Goal: Information Seeking & Learning: Check status

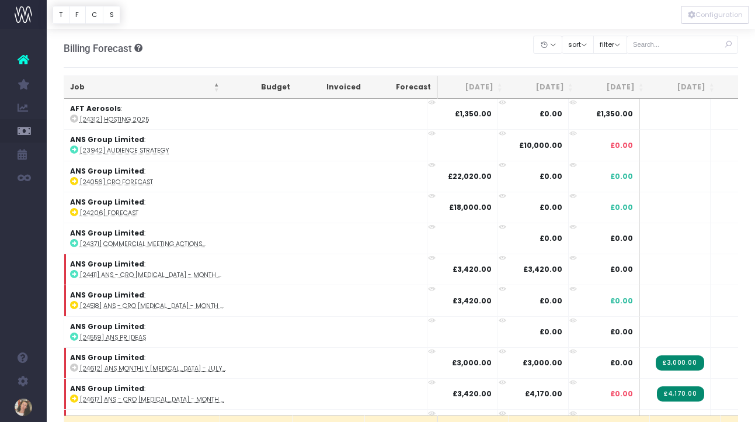
scroll to position [789, 0]
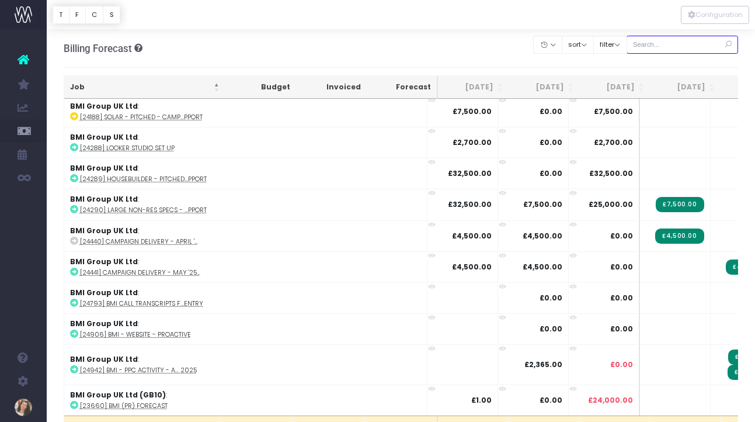
click at [665, 43] on input "text" at bounding box center [683, 45] width 112 height 18
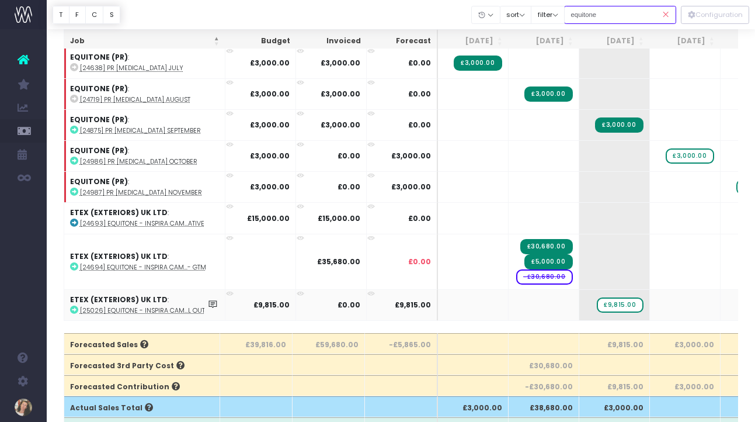
scroll to position [35, 0]
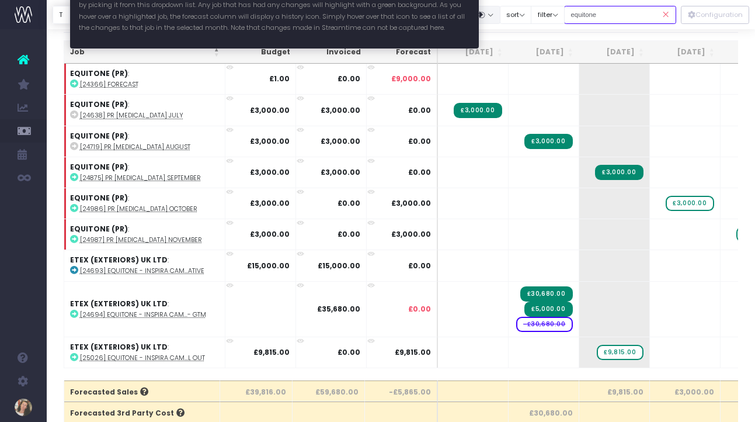
type input "equitone"
click at [501, 16] on button "button" at bounding box center [486, 15] width 29 height 18
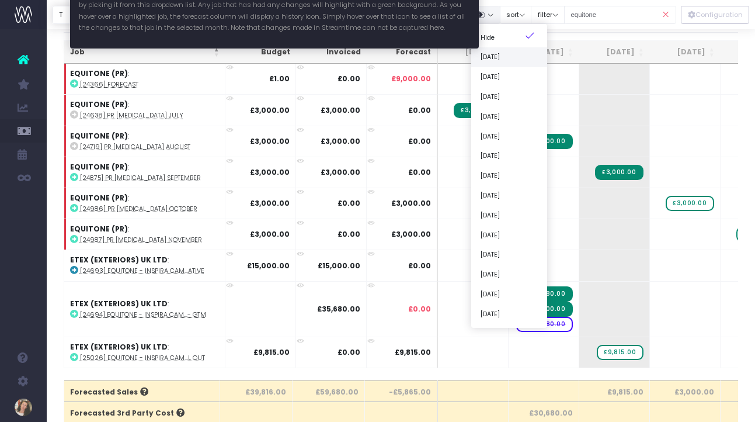
click at [512, 56] on link "[DATE]" at bounding box center [510, 57] width 76 height 20
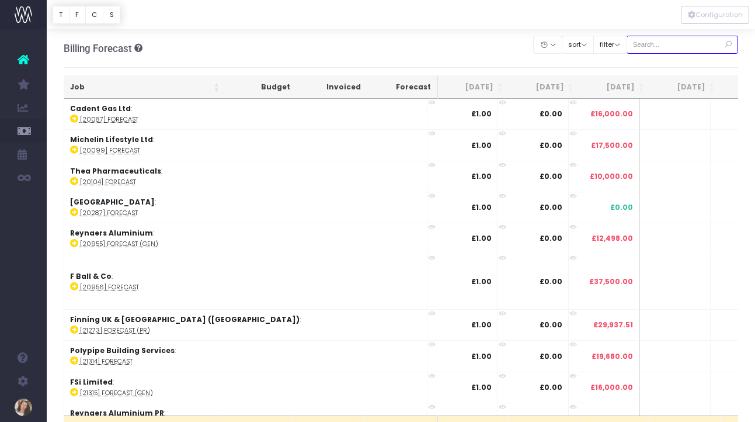
click at [685, 48] on input "text" at bounding box center [683, 45] width 112 height 18
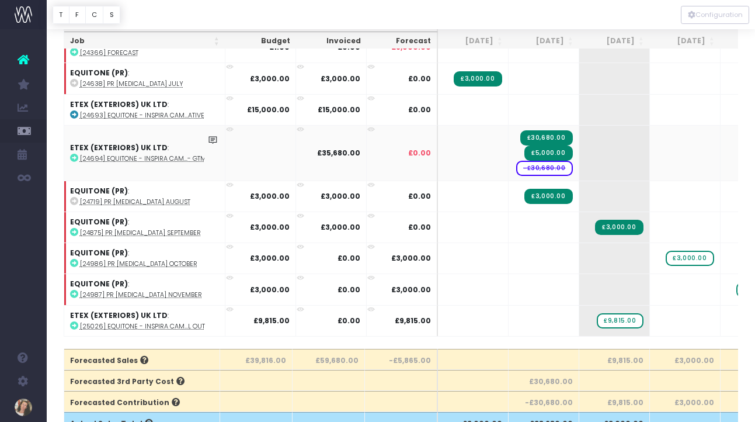
scroll to position [66, 0]
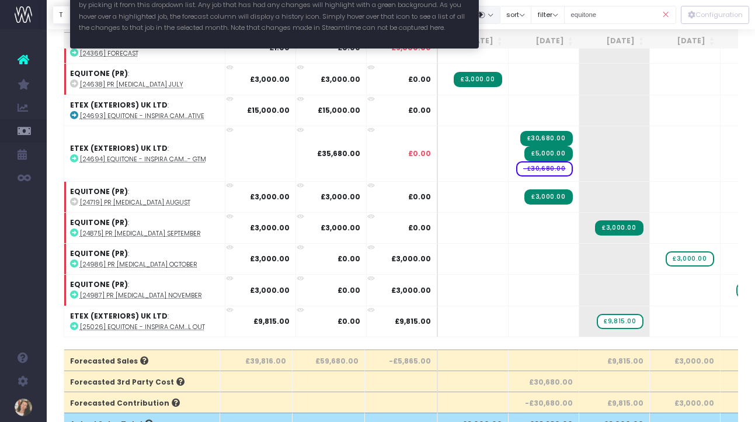
click at [501, 12] on button "button" at bounding box center [486, 15] width 29 height 18
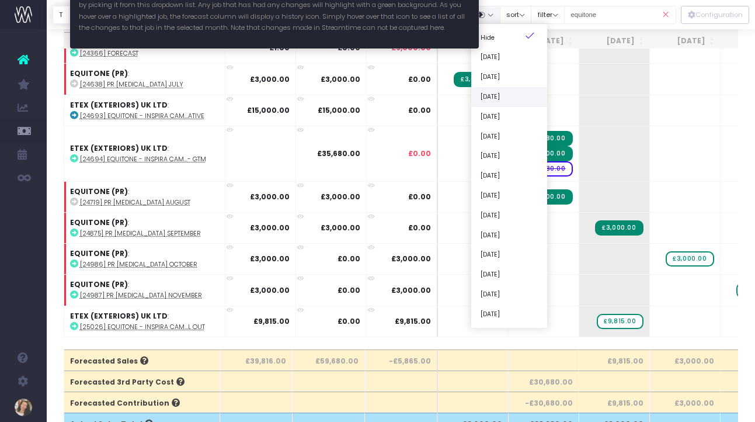
click at [521, 100] on link "[DATE]" at bounding box center [510, 97] width 76 height 20
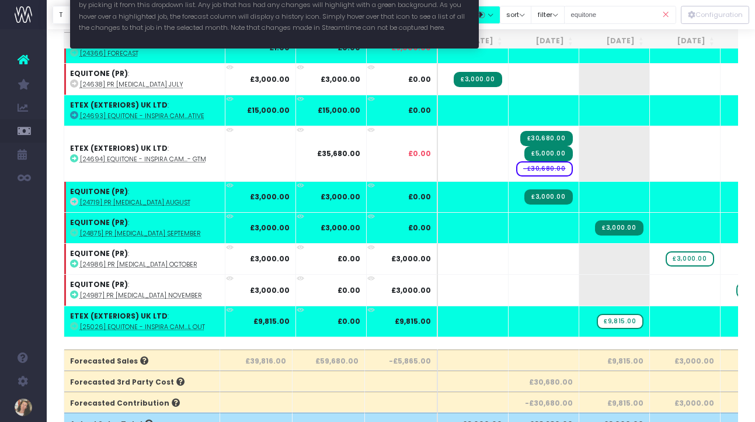
click at [501, 13] on button "button" at bounding box center [486, 15] width 29 height 18
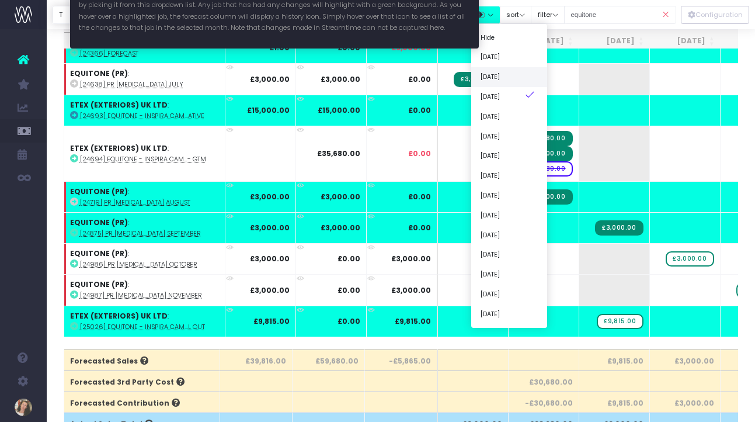
click at [517, 77] on link "[DATE]" at bounding box center [510, 77] width 76 height 20
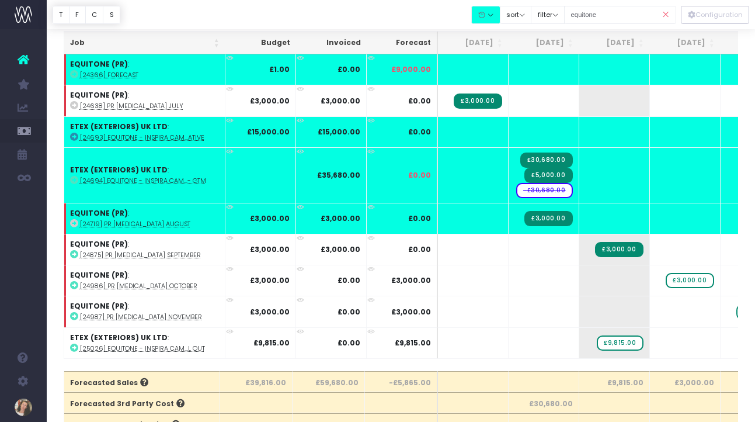
scroll to position [40, 0]
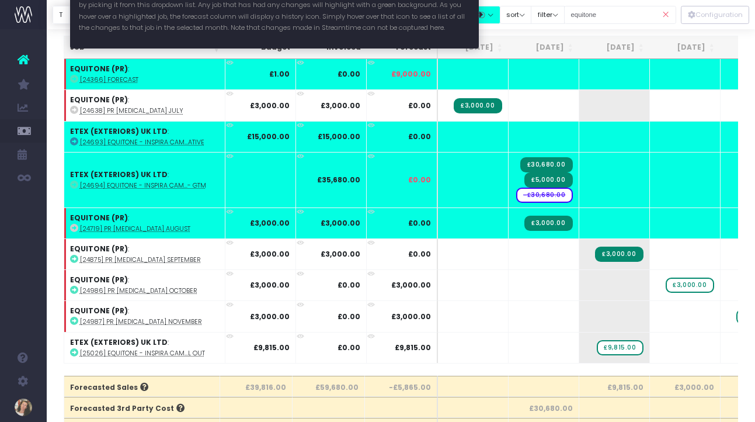
click at [501, 22] on button "button" at bounding box center [486, 15] width 29 height 18
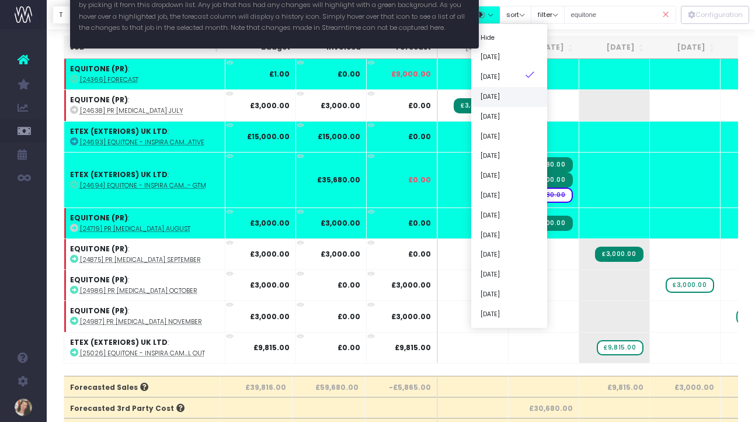
click at [512, 95] on link "[DATE]" at bounding box center [510, 97] width 76 height 20
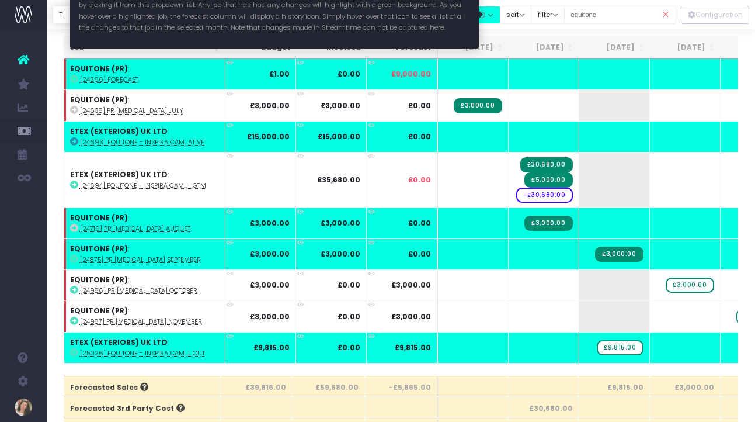
click at [501, 13] on button "button" at bounding box center [486, 15] width 29 height 18
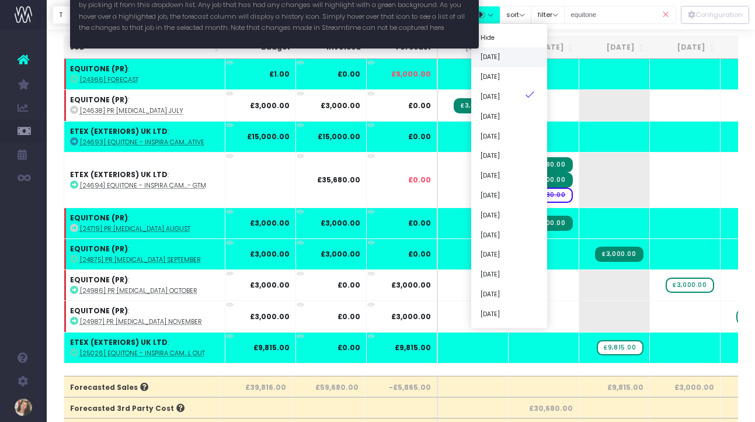
click at [517, 59] on link "[DATE]" at bounding box center [510, 57] width 76 height 20
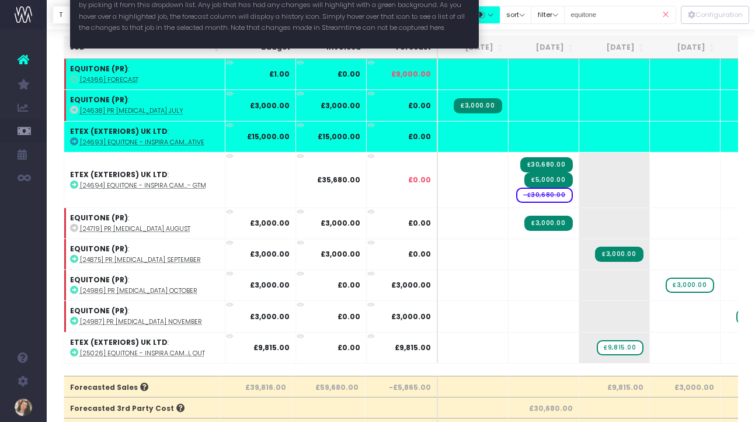
click at [501, 15] on button "button" at bounding box center [486, 15] width 29 height 18
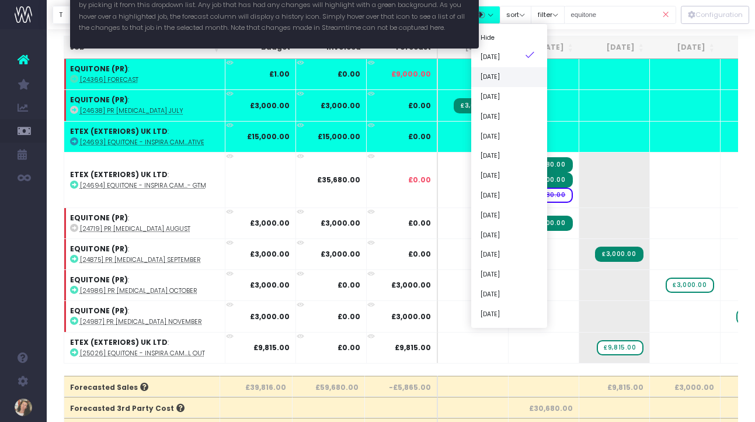
click at [512, 81] on link "[DATE]" at bounding box center [510, 77] width 76 height 20
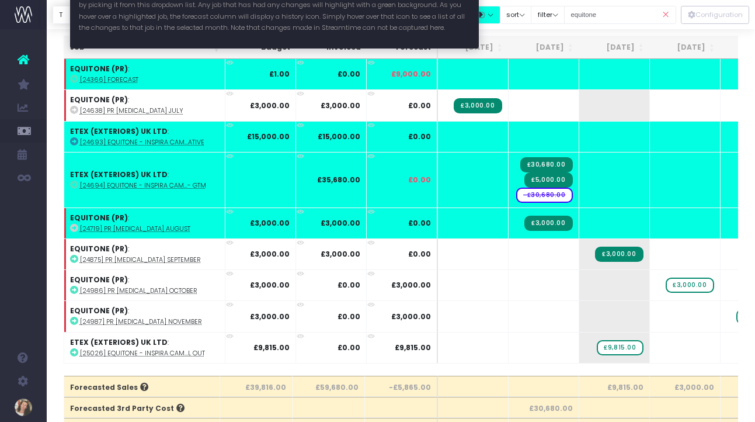
click at [501, 14] on button "button" at bounding box center [486, 15] width 29 height 18
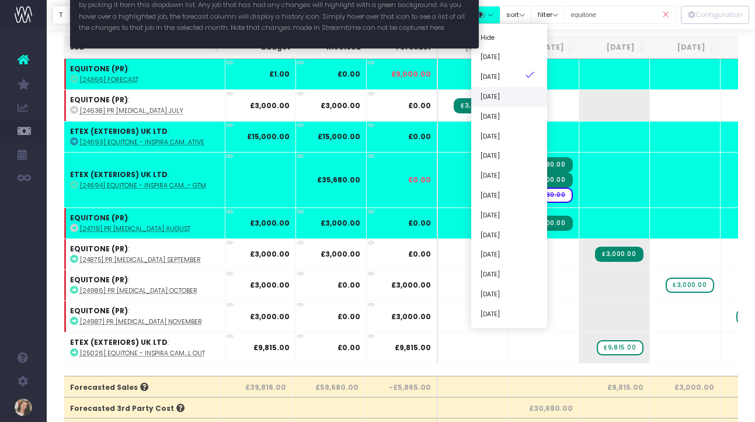
click at [522, 92] on link "[DATE]" at bounding box center [510, 97] width 76 height 20
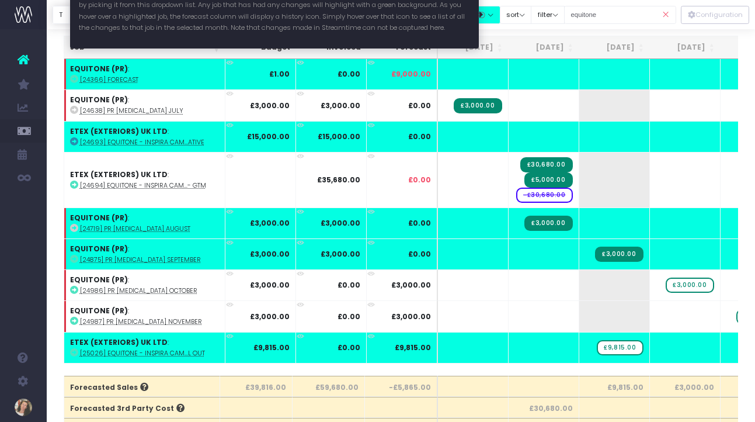
click at [501, 19] on button "button" at bounding box center [486, 15] width 29 height 18
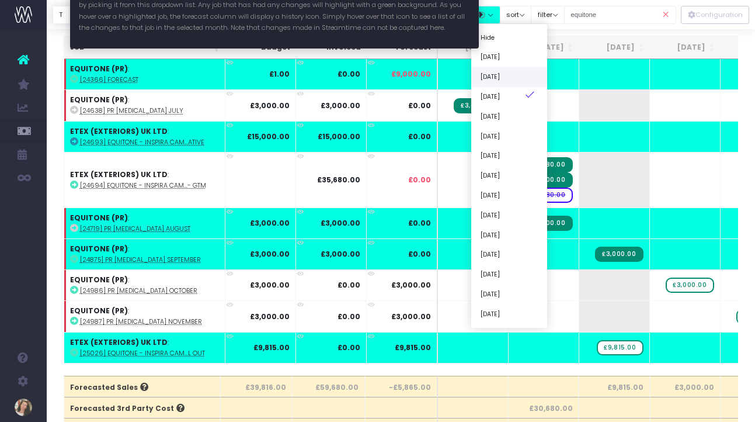
click at [512, 77] on link "[DATE]" at bounding box center [510, 77] width 76 height 20
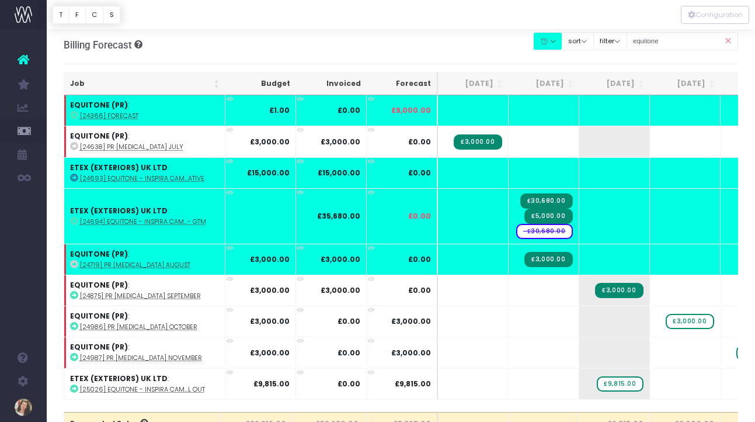
scroll to position [0, 0]
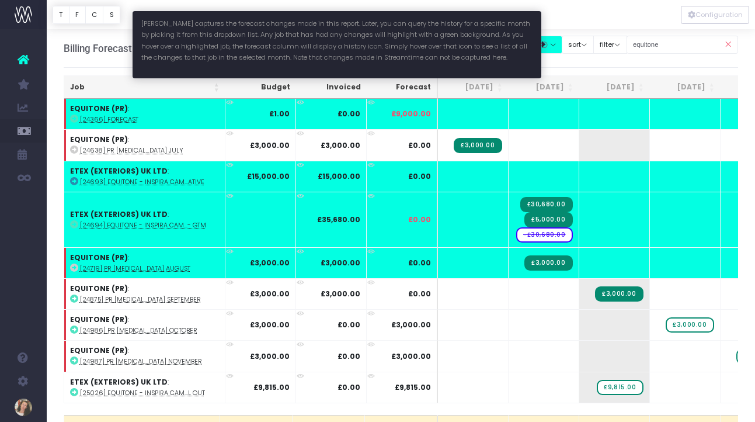
click at [563, 46] on button "button" at bounding box center [547, 45] width 29 height 18
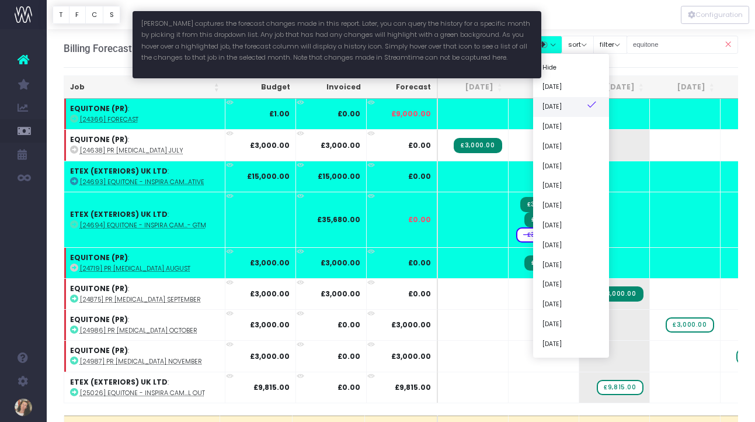
click at [571, 106] on link "[DATE]" at bounding box center [571, 107] width 76 height 20
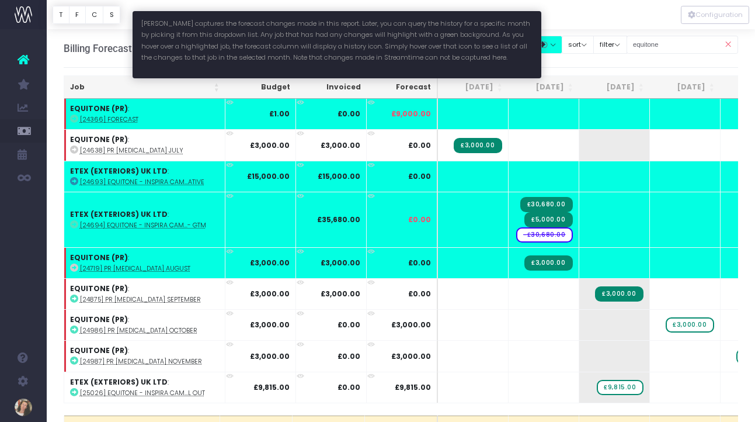
click at [563, 46] on button "button" at bounding box center [547, 45] width 29 height 18
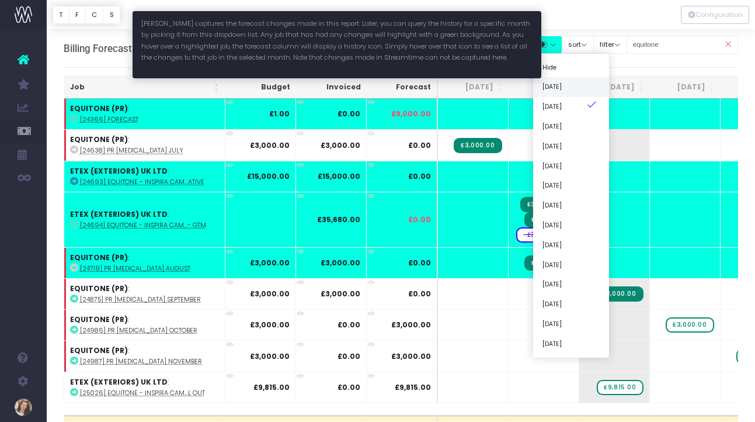
click at [574, 87] on link "[DATE]" at bounding box center [571, 87] width 76 height 20
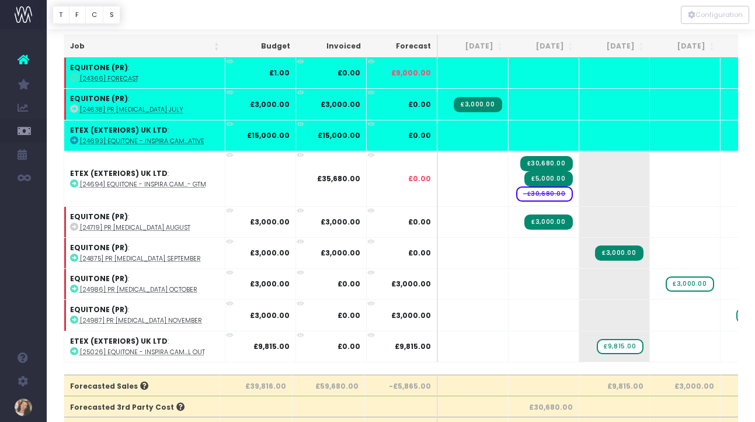
scroll to position [48, 0]
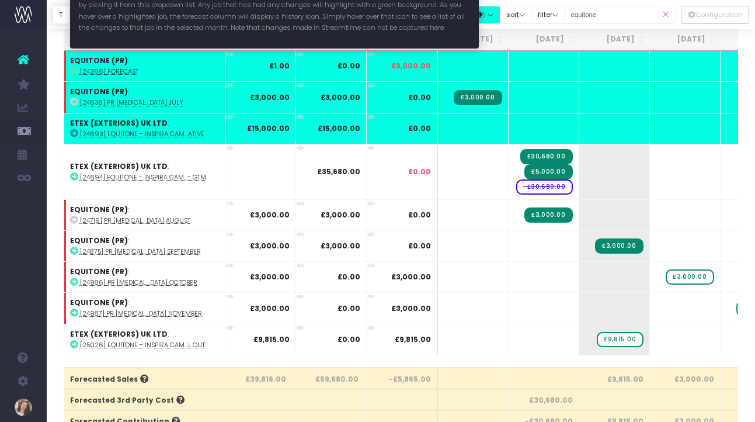
click at [501, 16] on button "button" at bounding box center [486, 15] width 29 height 18
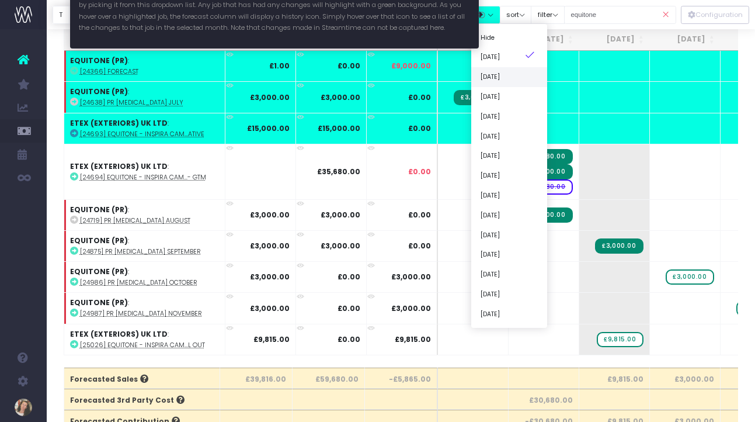
click at [515, 81] on link "[DATE]" at bounding box center [510, 77] width 76 height 20
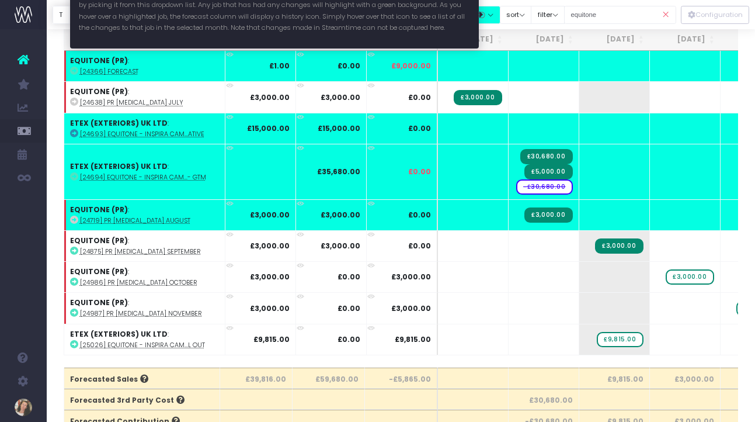
click at [501, 16] on button "button" at bounding box center [486, 15] width 29 height 18
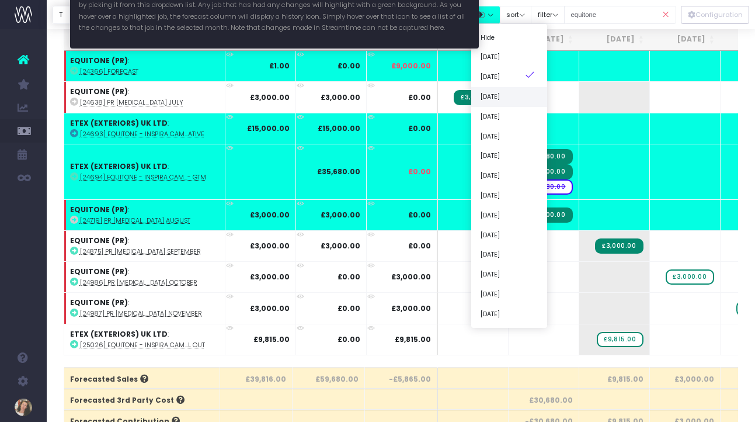
click at [509, 97] on link "[DATE]" at bounding box center [510, 97] width 76 height 20
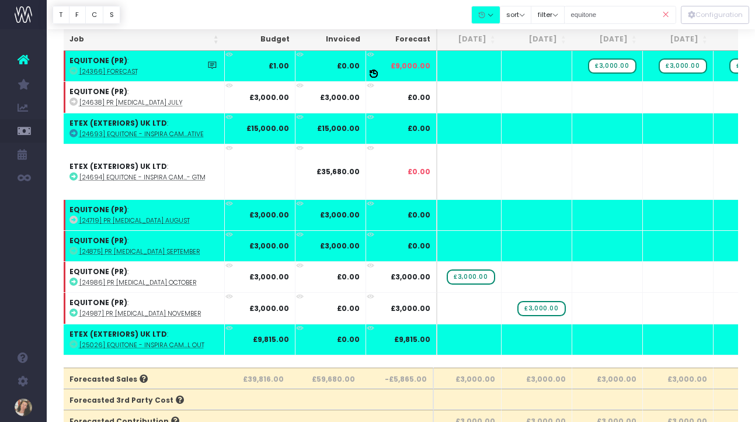
scroll to position [0, 168]
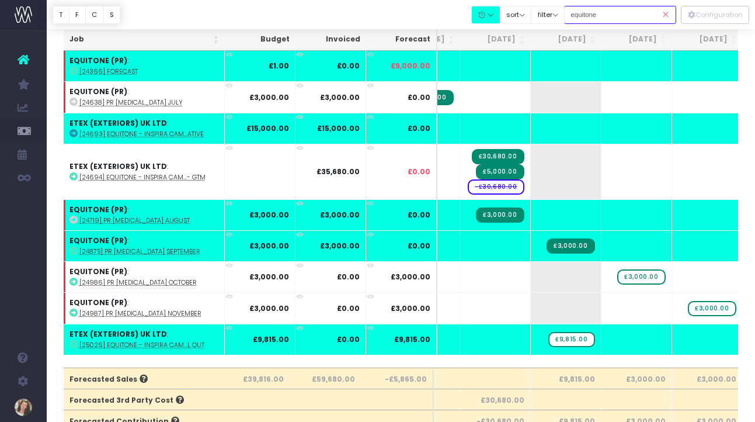
drag, startPoint x: 623, startPoint y: 19, endPoint x: 586, endPoint y: 16, distance: 36.9
click at [586, 16] on input "equitone" at bounding box center [620, 15] width 112 height 18
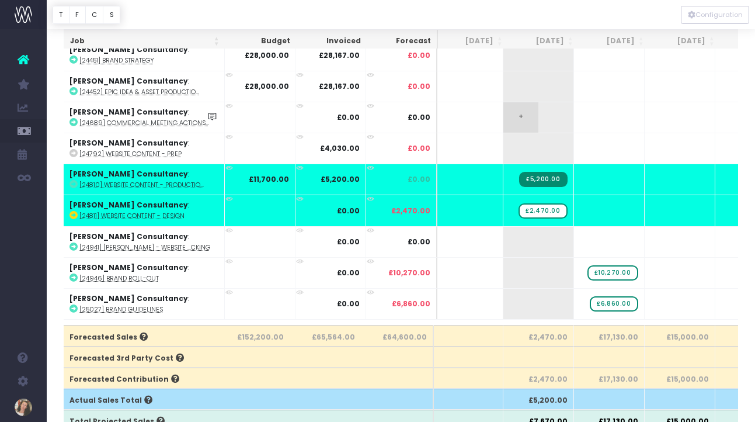
scroll to position [0, 76]
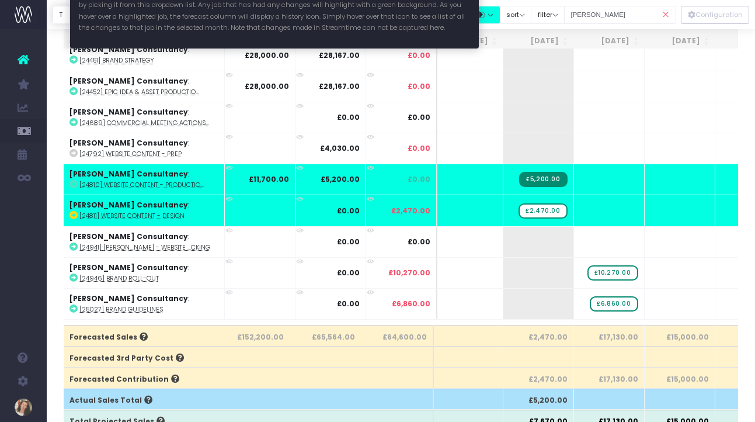
click at [501, 13] on button "button" at bounding box center [486, 15] width 29 height 18
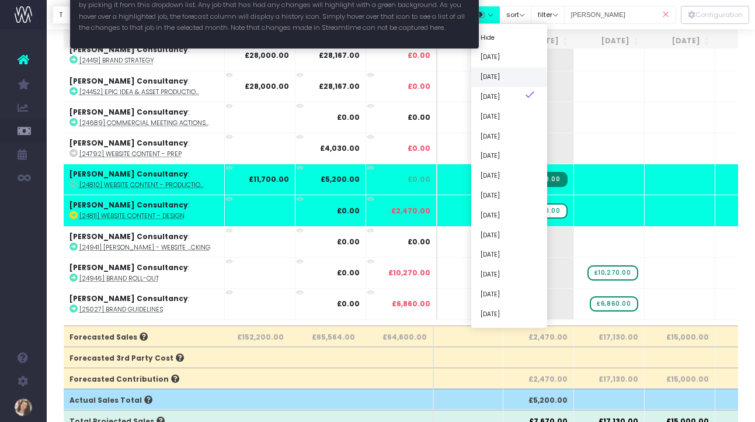
click at [522, 79] on link "[DATE]" at bounding box center [510, 77] width 76 height 20
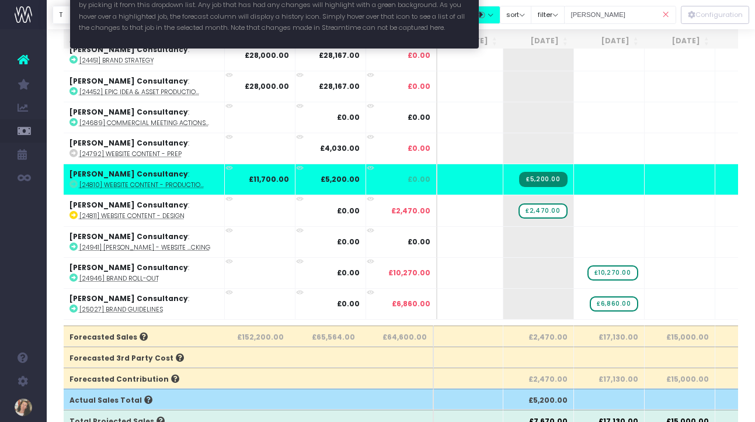
click at [501, 15] on button "button" at bounding box center [486, 15] width 29 height 18
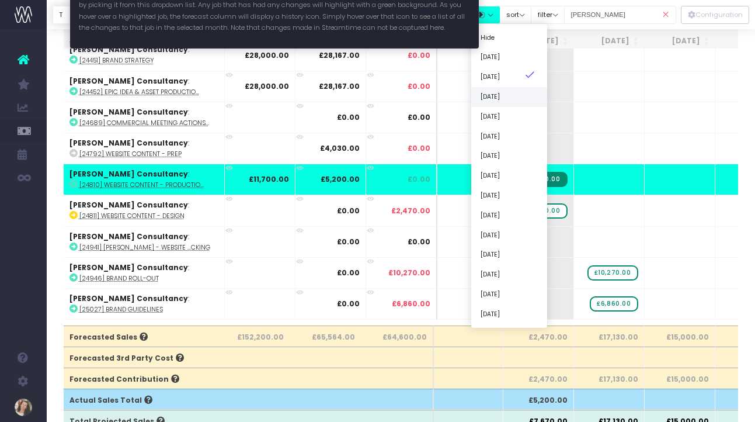
click at [517, 99] on link "[DATE]" at bounding box center [510, 97] width 76 height 20
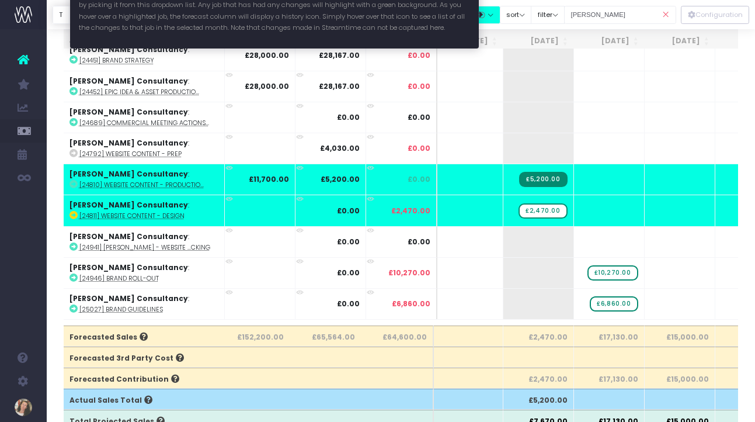
click at [501, 9] on button "button" at bounding box center [486, 15] width 29 height 18
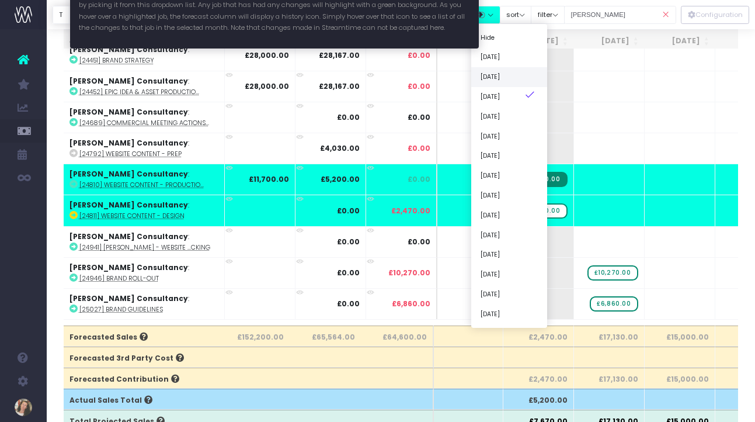
click at [519, 78] on link "[DATE]" at bounding box center [510, 77] width 76 height 20
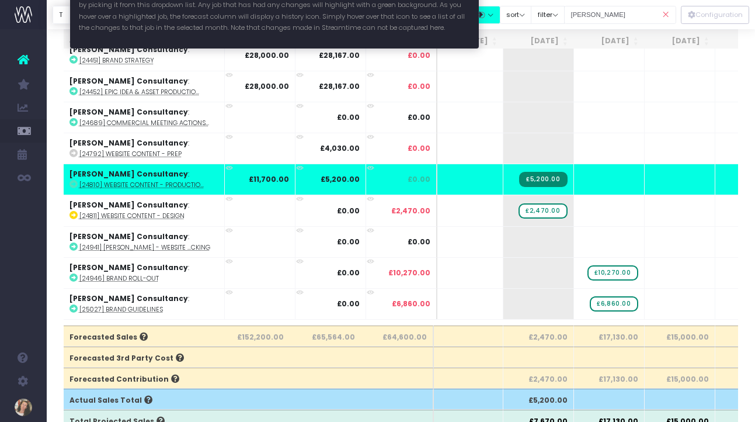
click at [501, 13] on button "button" at bounding box center [486, 15] width 29 height 18
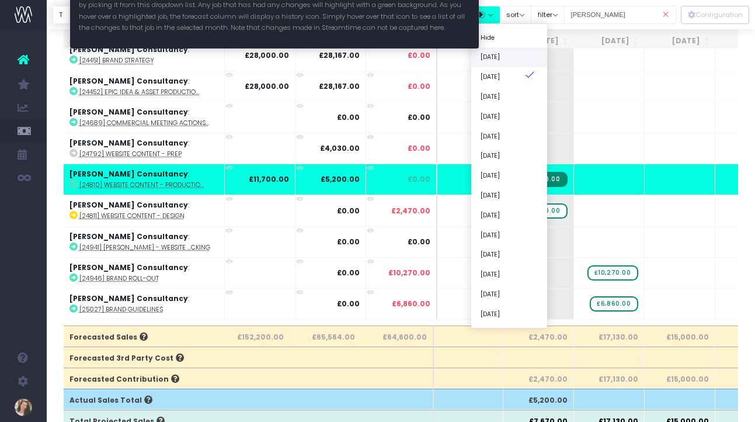
click at [511, 58] on link "[DATE]" at bounding box center [510, 57] width 76 height 20
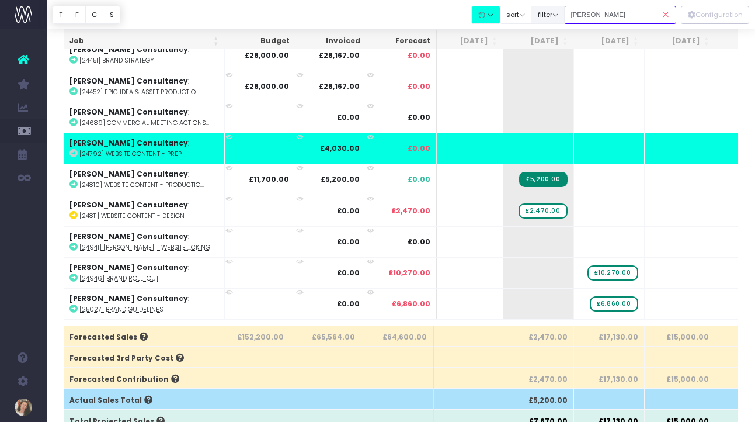
drag, startPoint x: 629, startPoint y: 19, endPoint x: 570, endPoint y: 18, distance: 59.0
click at [570, 18] on div "Clear Filters Hide [DATE] [DATE] [DATE] [DATE] [DATE] [DATE] [DATE] [DATE] [DAT…" at bounding box center [574, 15] width 205 height 24
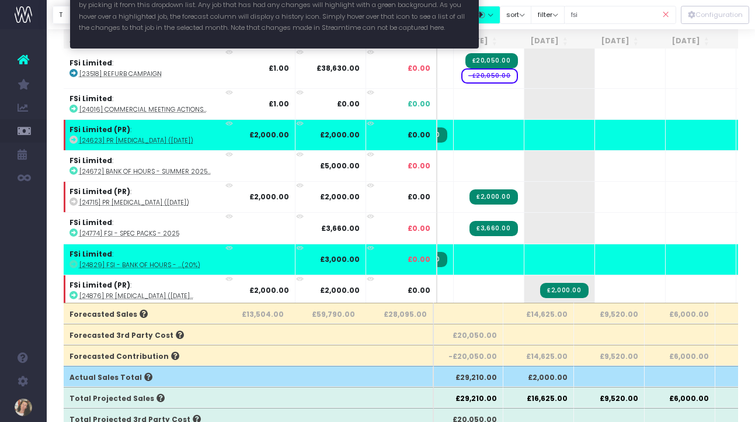
click at [501, 18] on button "button" at bounding box center [486, 15] width 29 height 18
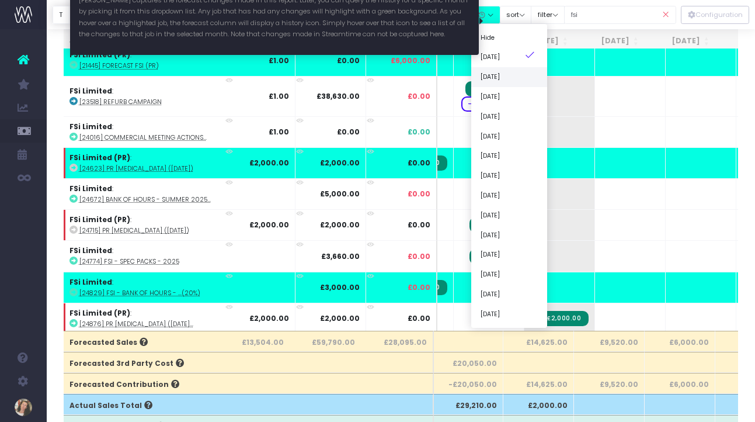
scroll to position [108, 0]
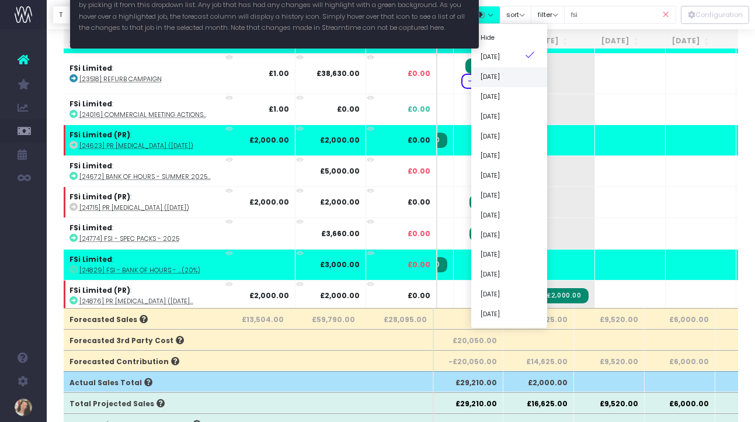
click at [518, 79] on link "[DATE]" at bounding box center [510, 77] width 76 height 20
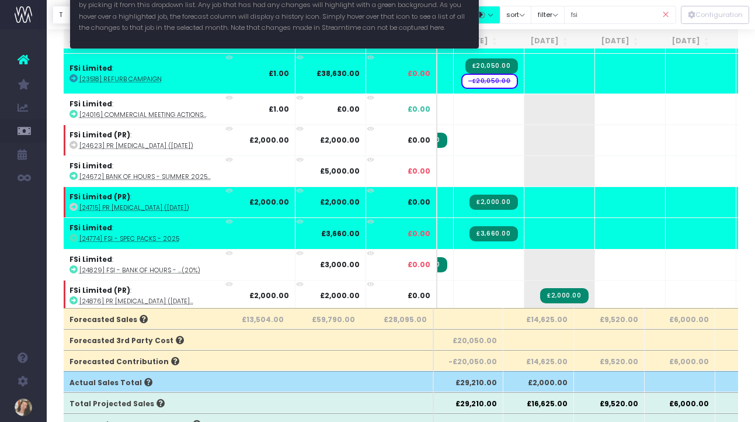
click at [501, 13] on button "button" at bounding box center [486, 15] width 29 height 18
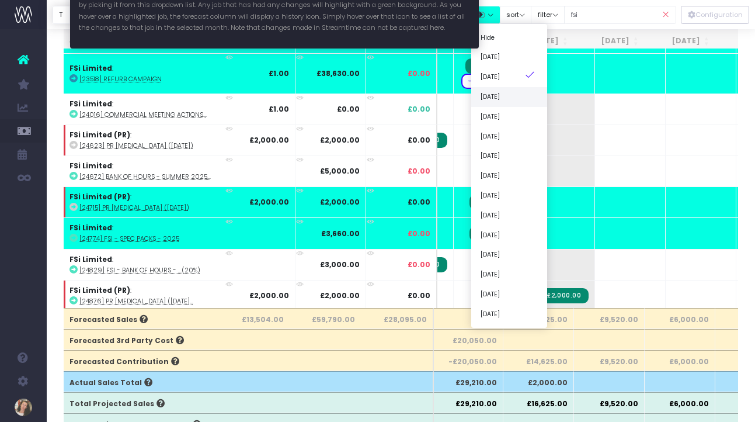
click at [519, 99] on link "[DATE]" at bounding box center [510, 97] width 76 height 20
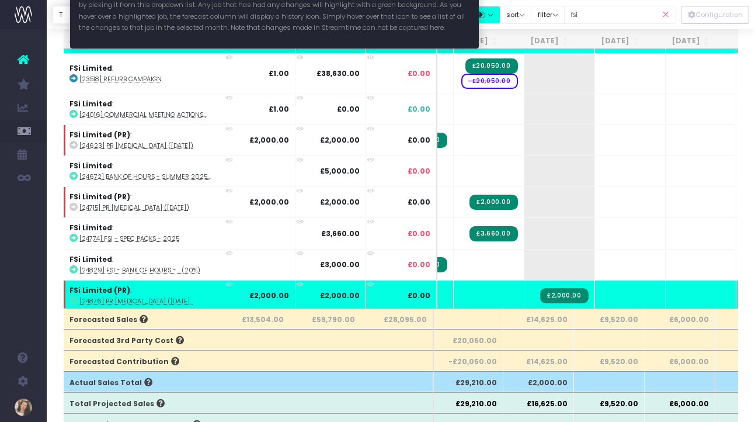
click at [501, 14] on button "button" at bounding box center [486, 15] width 29 height 18
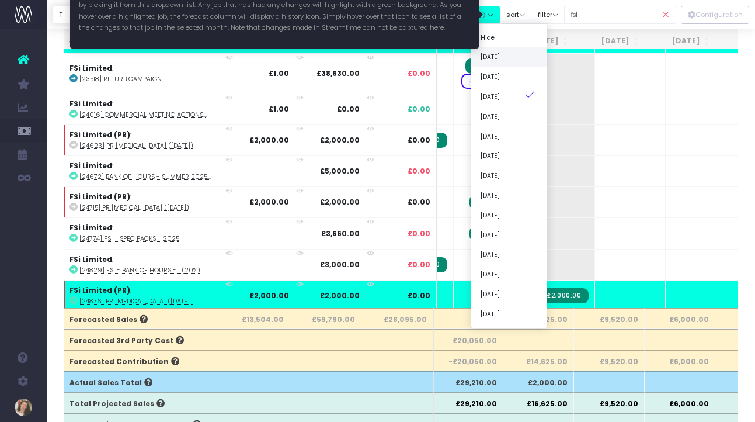
click at [512, 60] on link "[DATE]" at bounding box center [510, 57] width 76 height 20
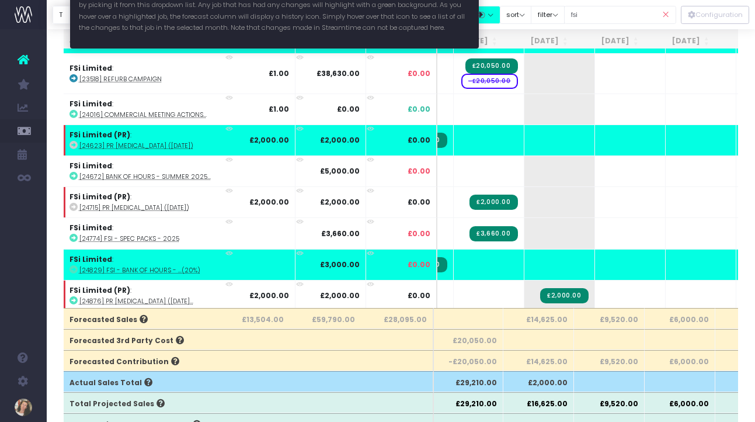
click at [501, 11] on button "button" at bounding box center [486, 15] width 29 height 18
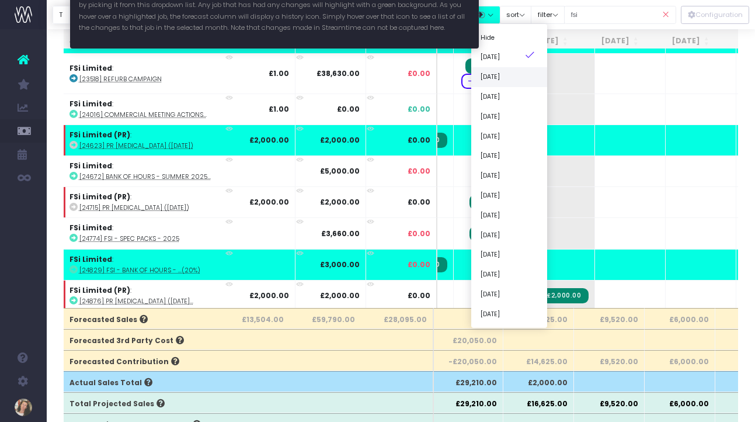
click at [514, 72] on link "[DATE]" at bounding box center [510, 77] width 76 height 20
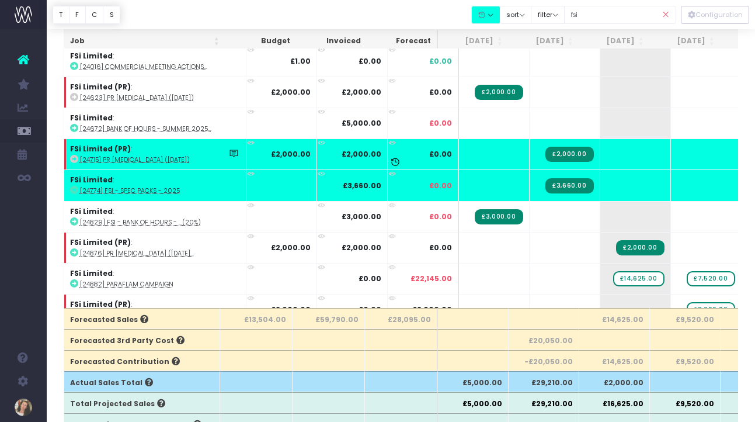
scroll to position [46, 0]
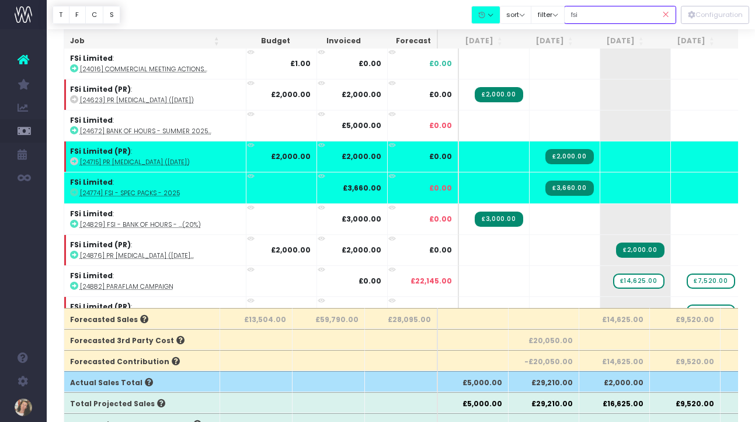
click at [604, 17] on input "fsi" at bounding box center [620, 15] width 112 height 18
type input "f"
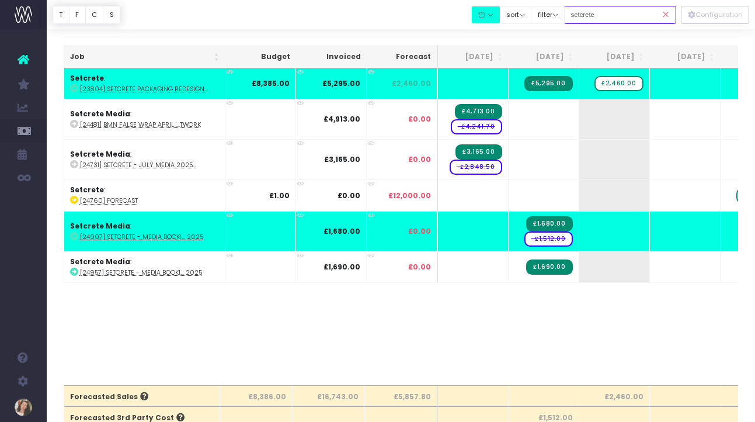
scroll to position [29, 0]
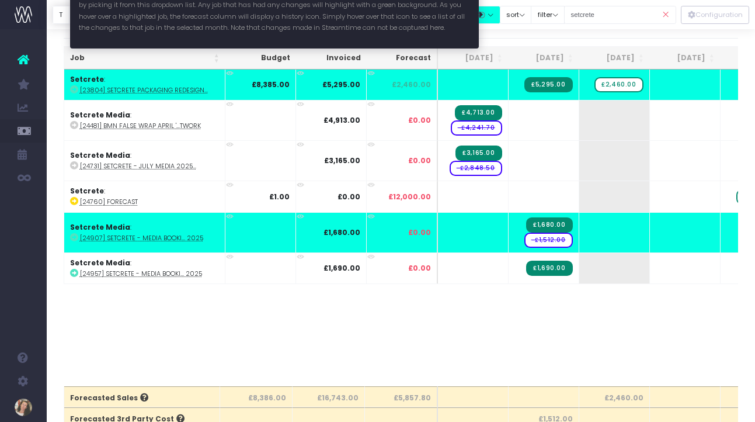
click at [501, 12] on button "button" at bounding box center [486, 15] width 29 height 18
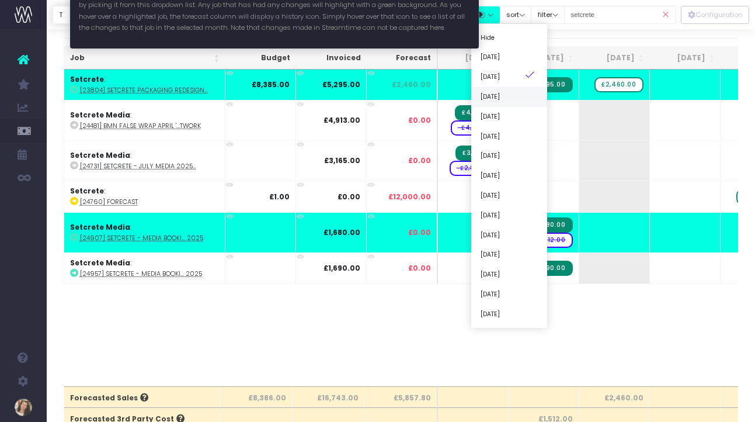
click at [529, 102] on link "[DATE]" at bounding box center [510, 97] width 76 height 20
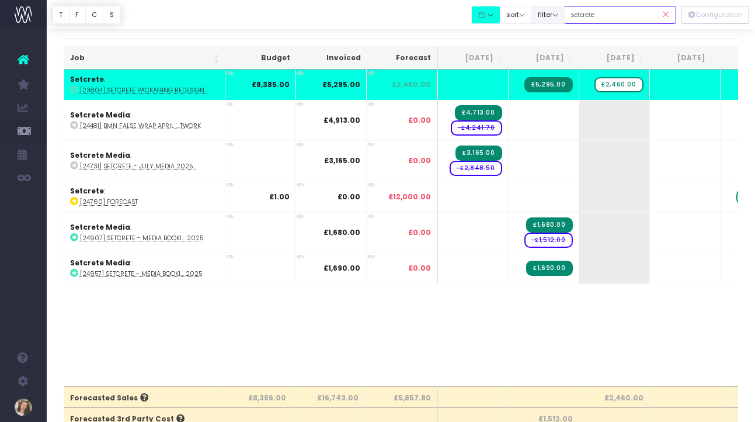
drag, startPoint x: 643, startPoint y: 20, endPoint x: 564, endPoint y: 20, distance: 78.9
click at [564, 20] on div "Clear Filters Hide [DATE] [DATE] [DATE] [DATE] [DATE] [DATE] [DATE] [DATE] [DAT…" at bounding box center [574, 15] width 205 height 24
type input "s"
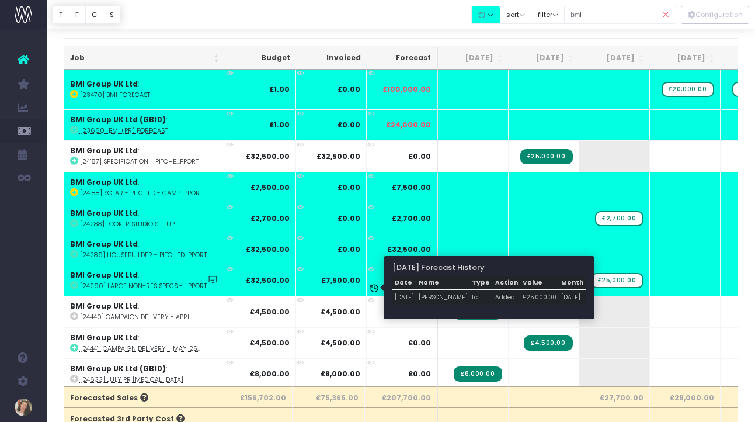
click at [373, 286] on icon at bounding box center [374, 288] width 11 height 11
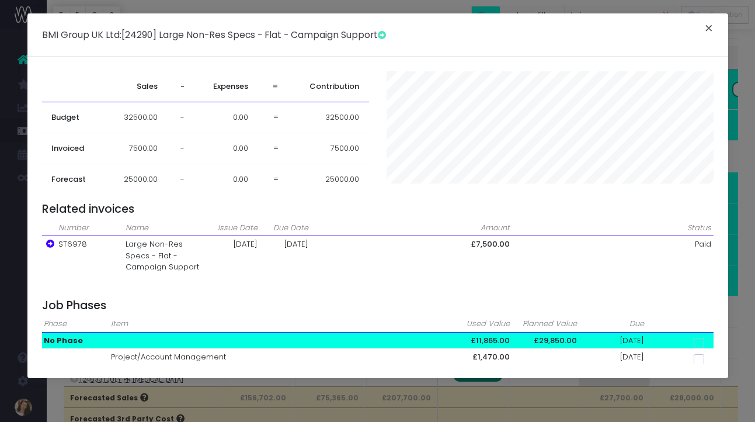
click at [712, 29] on button "×" at bounding box center [709, 29] width 25 height 19
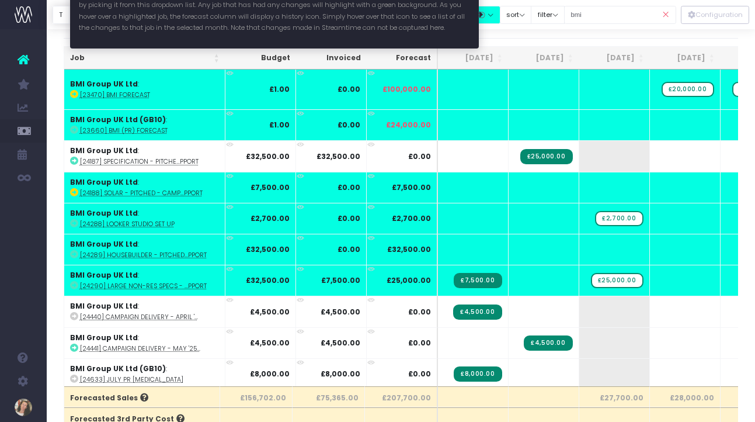
click at [501, 15] on button "button" at bounding box center [486, 15] width 29 height 18
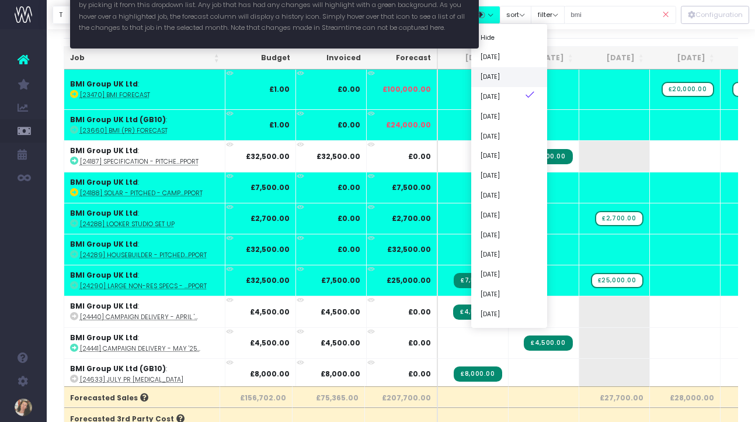
click at [521, 78] on link "[DATE]" at bounding box center [510, 77] width 76 height 20
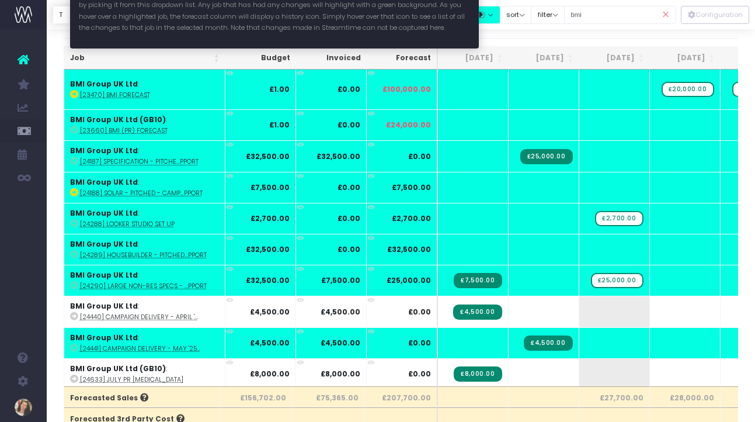
click at [501, 14] on button "button" at bounding box center [486, 15] width 29 height 18
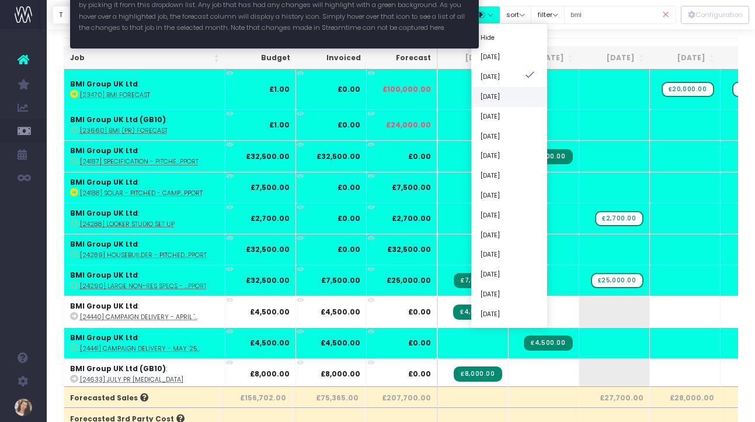
click at [519, 100] on link "[DATE]" at bounding box center [510, 97] width 76 height 20
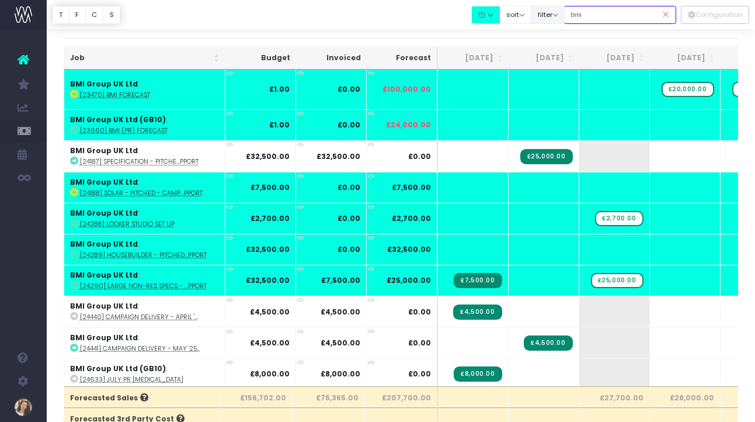
drag, startPoint x: 609, startPoint y: 15, endPoint x: 577, endPoint y: 15, distance: 32.1
click at [577, 15] on div "Clear Filters Hide [DATE] [DATE] [DATE] [DATE] [DATE] [DATE] [DATE] [DATE] [DAT…" at bounding box center [574, 15] width 205 height 24
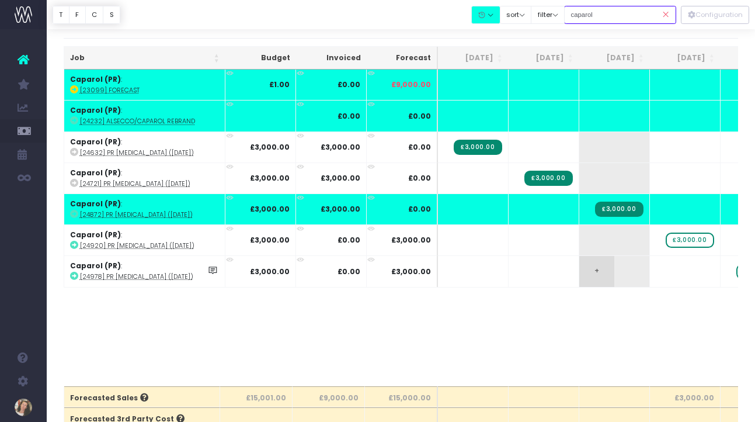
scroll to position [0, 0]
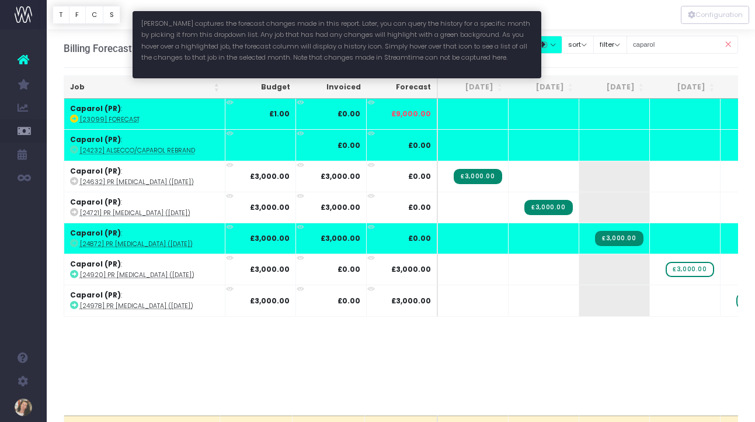
click at [563, 43] on button "button" at bounding box center [547, 45] width 29 height 18
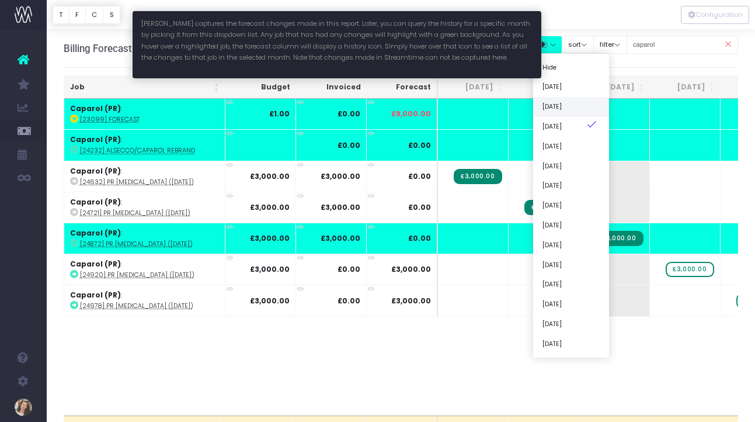
click at [572, 105] on link "[DATE]" at bounding box center [571, 107] width 76 height 20
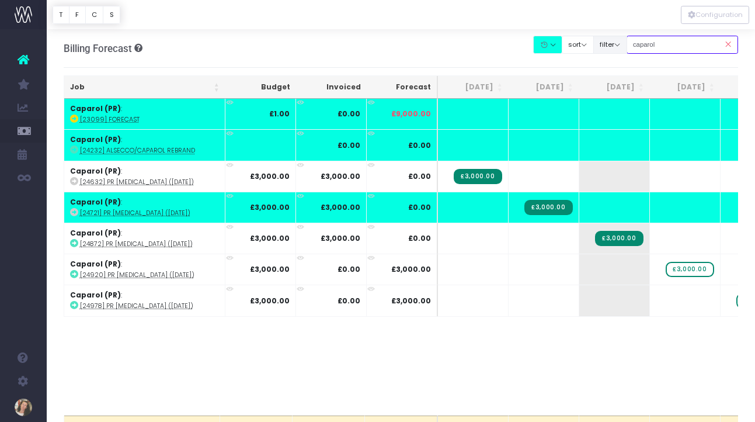
drag, startPoint x: 705, startPoint y: 46, endPoint x: 633, endPoint y: 46, distance: 72.5
click at [633, 46] on div "Clear Filters Hide [DATE] [DATE] [DATE] [DATE] [DATE] [DATE] [DATE] [DATE] [DAT…" at bounding box center [636, 45] width 205 height 24
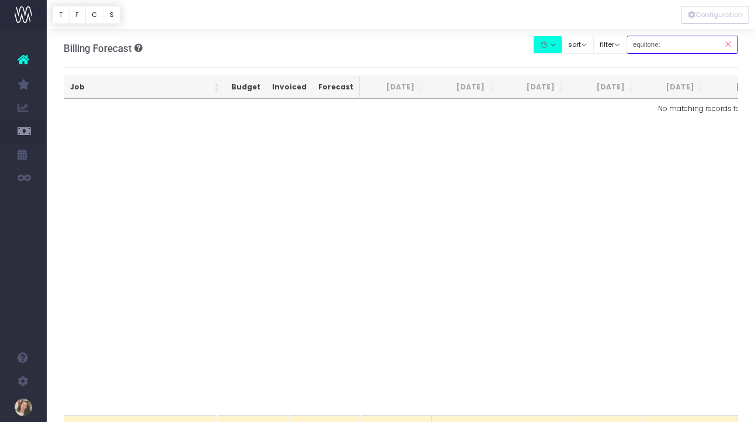
drag, startPoint x: 692, startPoint y: 48, endPoint x: 668, endPoint y: 48, distance: 24.0
click at [668, 48] on input "equitone:" at bounding box center [683, 45] width 112 height 18
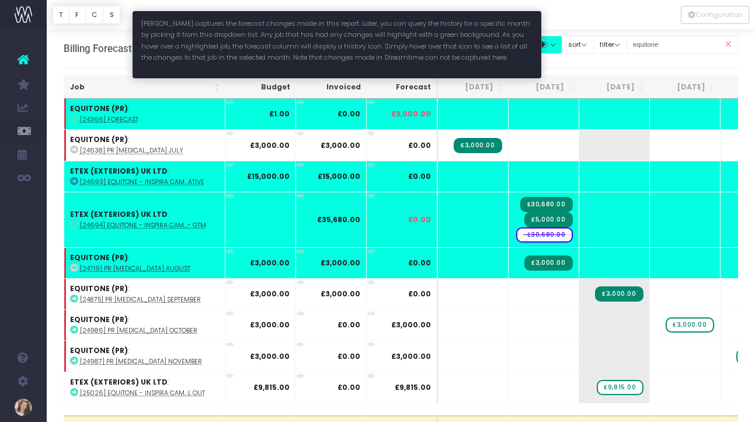
click at [563, 44] on button "button" at bounding box center [547, 45] width 29 height 18
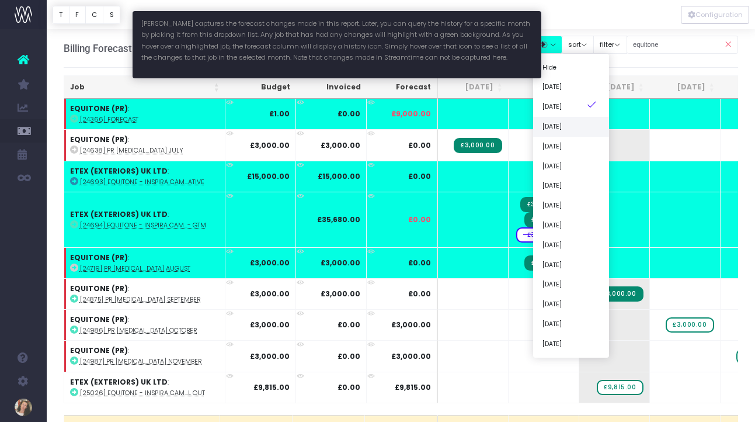
click at [571, 125] on link "[DATE]" at bounding box center [571, 127] width 76 height 20
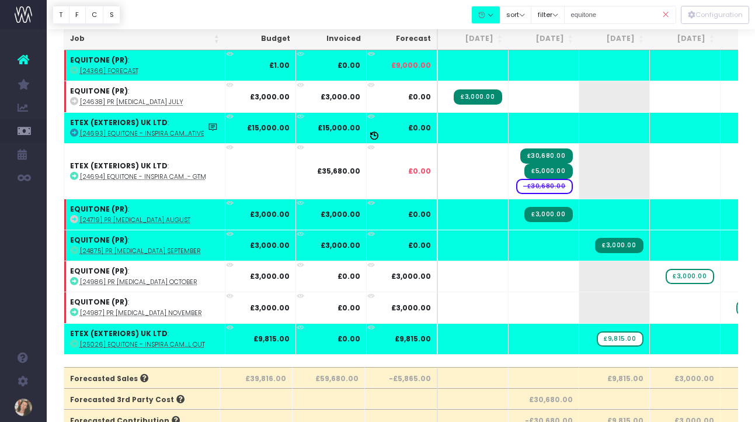
scroll to position [47, 0]
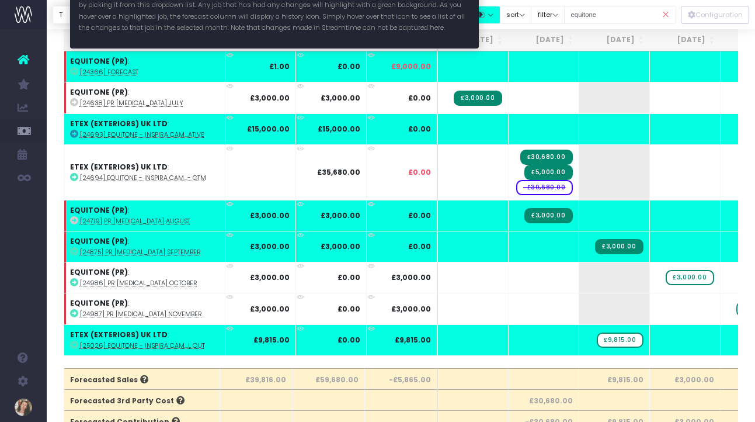
click at [501, 12] on button "button" at bounding box center [486, 15] width 29 height 18
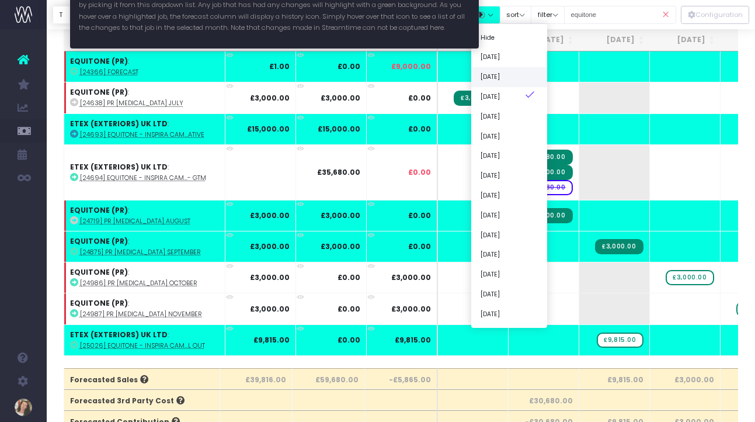
click at [504, 79] on link "[DATE]" at bounding box center [510, 77] width 76 height 20
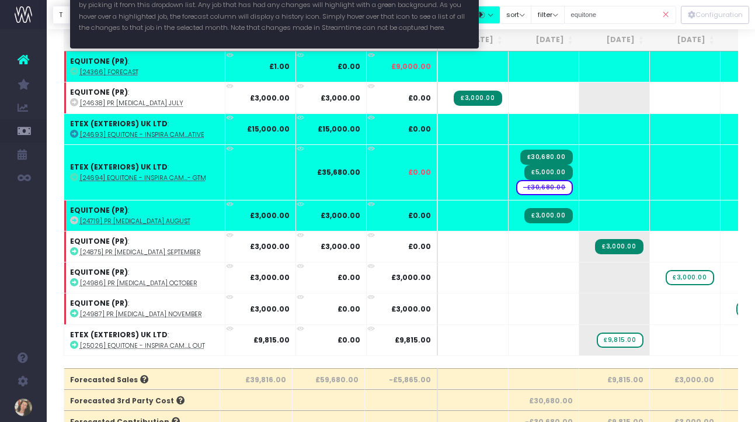
click at [501, 15] on button "button" at bounding box center [486, 15] width 29 height 18
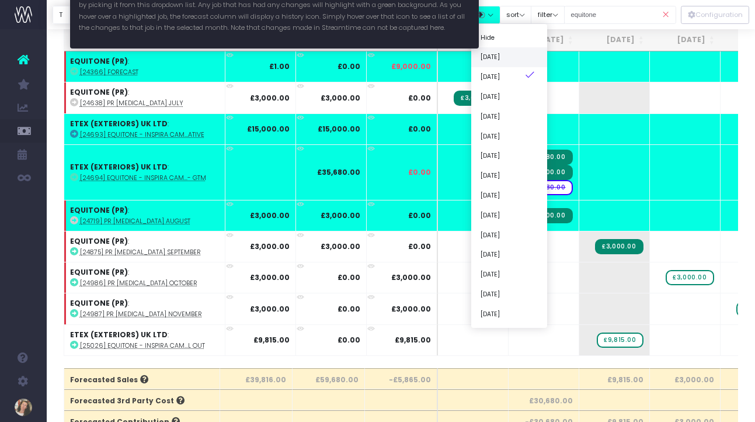
click at [515, 60] on link "[DATE]" at bounding box center [510, 57] width 76 height 20
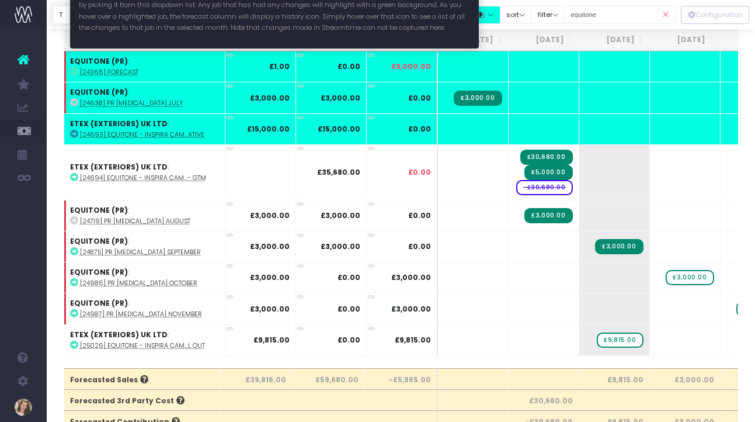
click at [501, 12] on button "button" at bounding box center [486, 15] width 29 height 18
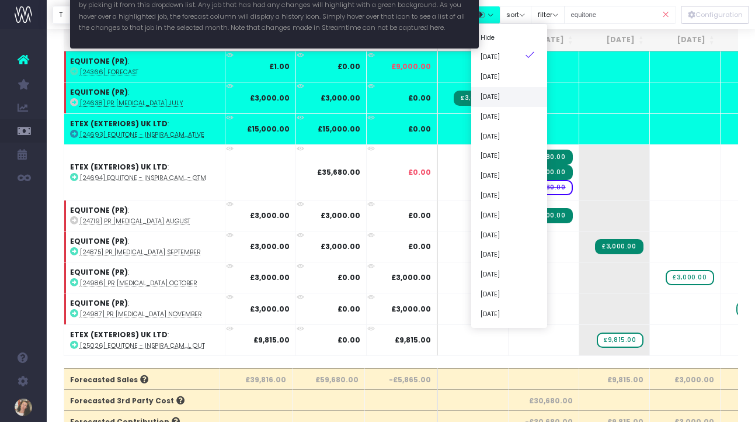
click at [513, 95] on link "[DATE]" at bounding box center [510, 97] width 76 height 20
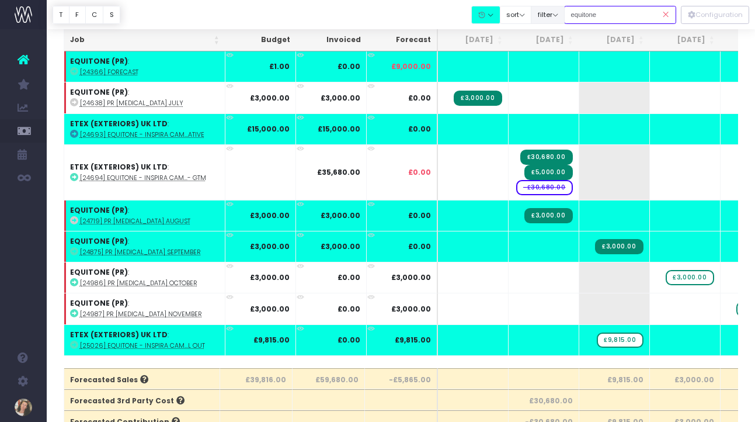
drag, startPoint x: 630, startPoint y: 15, endPoint x: 569, endPoint y: 11, distance: 61.5
click at [569, 11] on div "Clear Filters Hide [DATE] [DATE] [DATE] [DATE] [DATE] [DATE] [DATE] [DATE] [DAT…" at bounding box center [574, 15] width 205 height 24
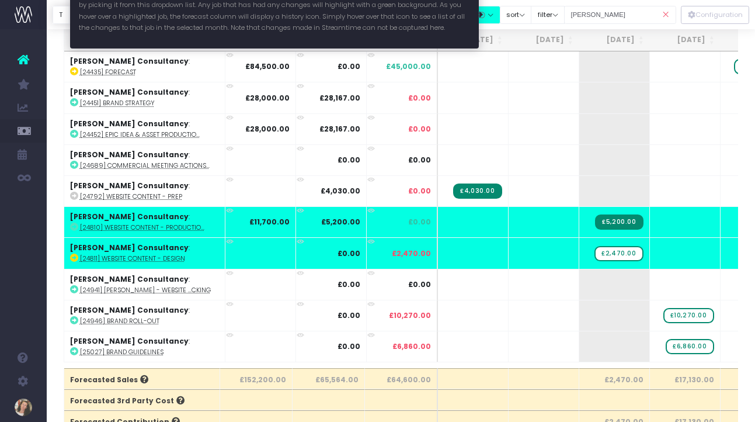
click at [501, 15] on button "button" at bounding box center [486, 15] width 29 height 18
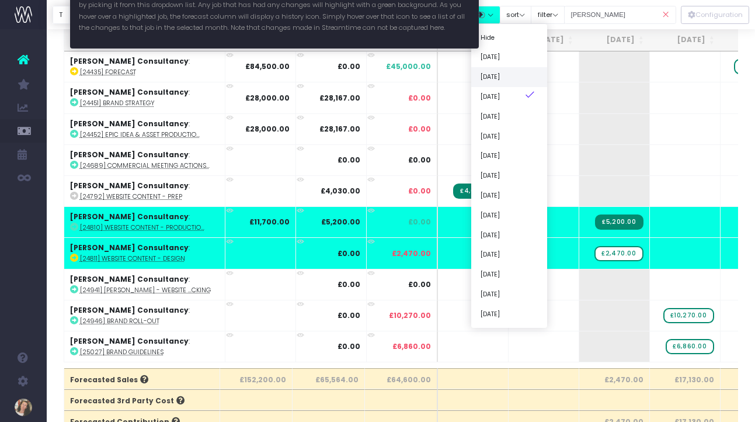
click at [511, 78] on link "[DATE]" at bounding box center [510, 77] width 76 height 20
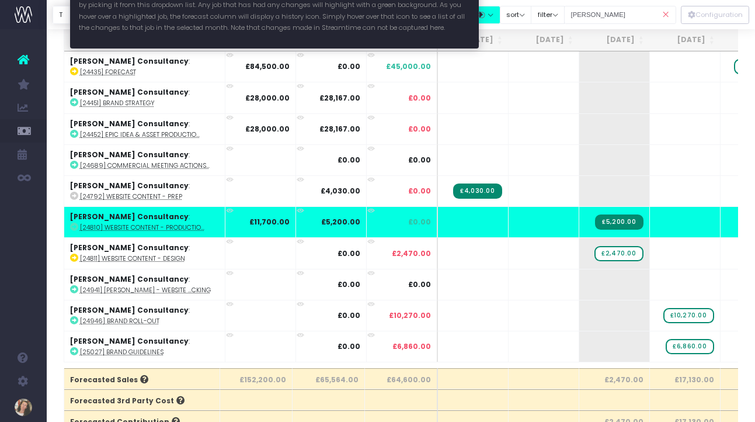
click at [501, 13] on button "button" at bounding box center [486, 15] width 29 height 18
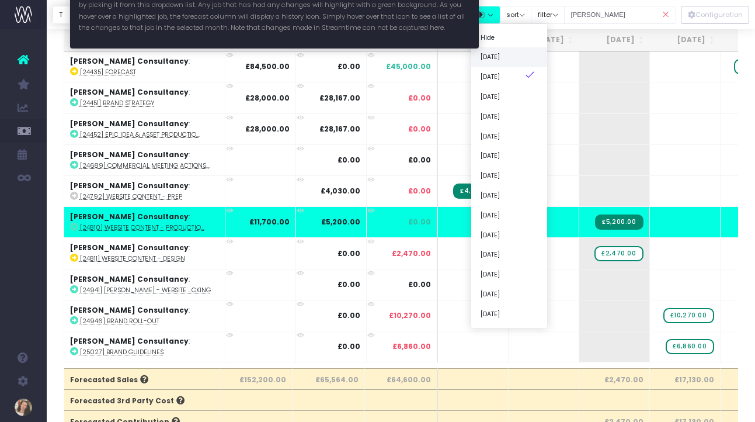
click at [512, 57] on link "[DATE]" at bounding box center [510, 57] width 76 height 20
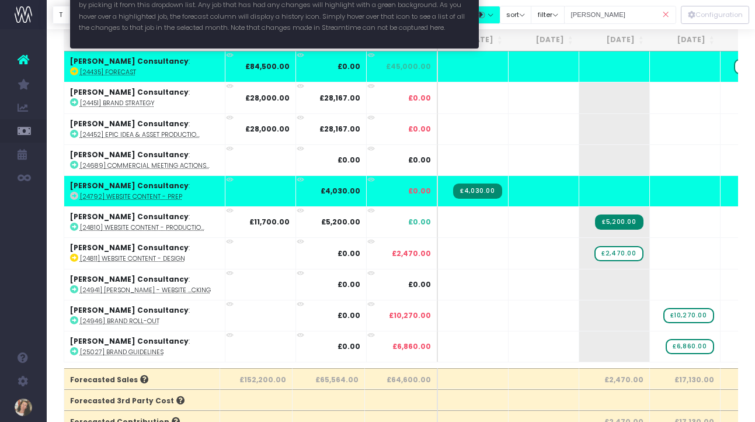
click at [501, 15] on button "button" at bounding box center [486, 15] width 29 height 18
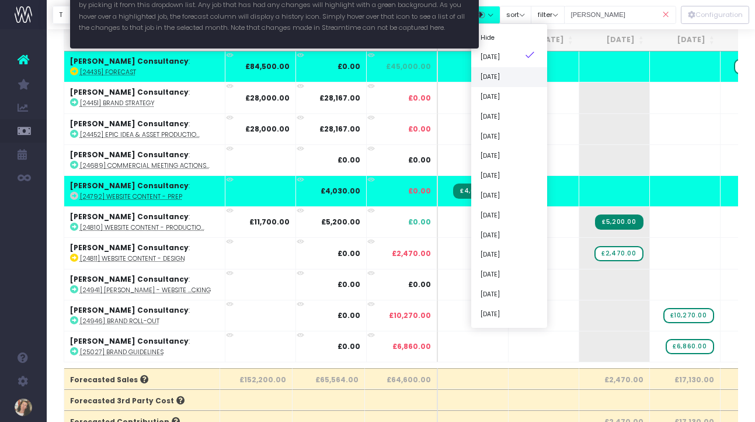
click at [507, 78] on link "[DATE]" at bounding box center [510, 77] width 76 height 20
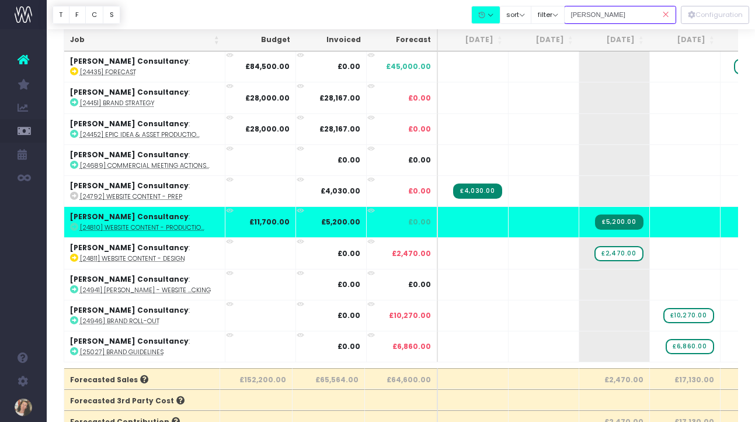
drag, startPoint x: 633, startPoint y: 11, endPoint x: 591, endPoint y: 16, distance: 41.8
click at [591, 16] on input "[PERSON_NAME]" at bounding box center [620, 15] width 112 height 18
click at [596, 16] on input "[PERSON_NAME]" at bounding box center [620, 15] width 112 height 18
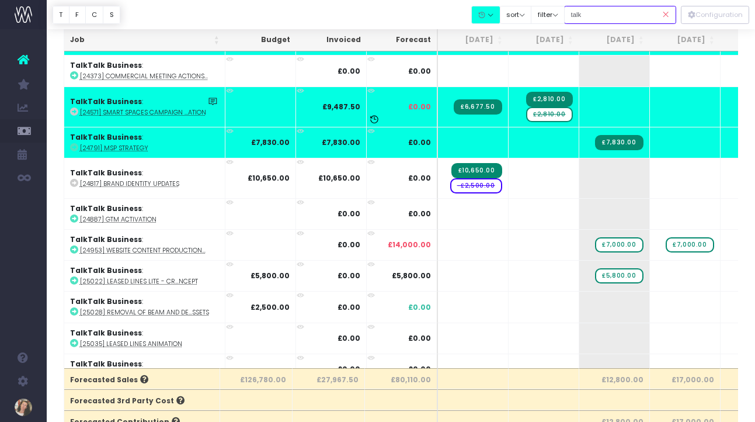
scroll to position [43, 0]
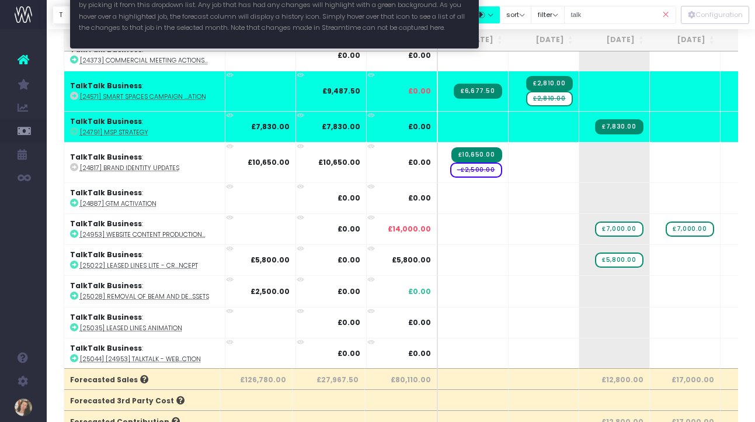
click at [501, 20] on button "button" at bounding box center [486, 15] width 29 height 18
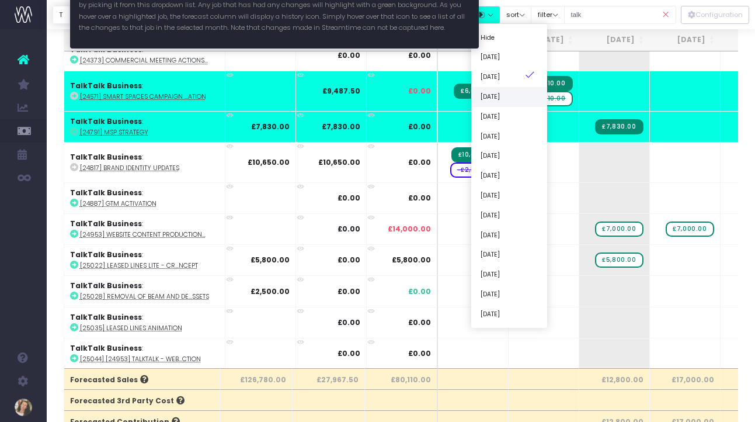
click at [519, 97] on link "[DATE]" at bounding box center [510, 97] width 76 height 20
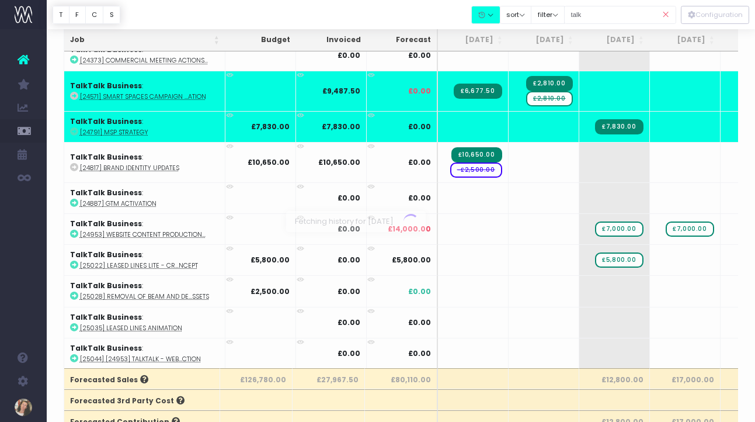
scroll to position [0, 0]
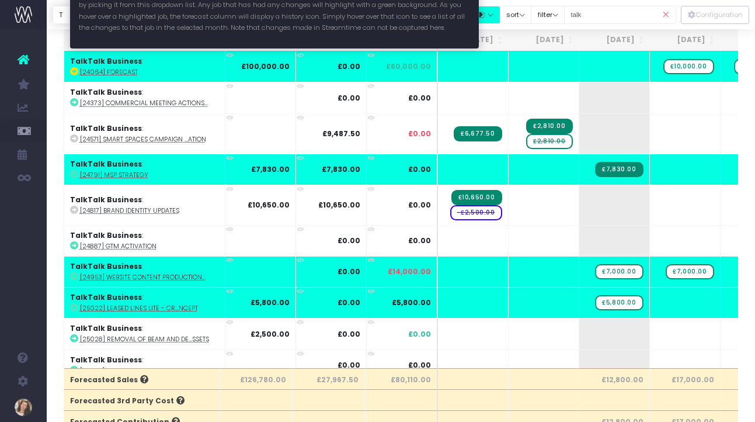
click at [501, 15] on button "button" at bounding box center [486, 15] width 29 height 18
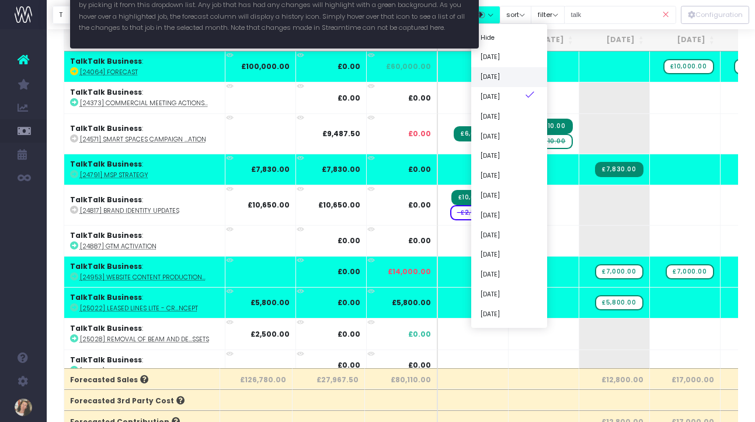
click at [517, 75] on link "[DATE]" at bounding box center [510, 77] width 76 height 20
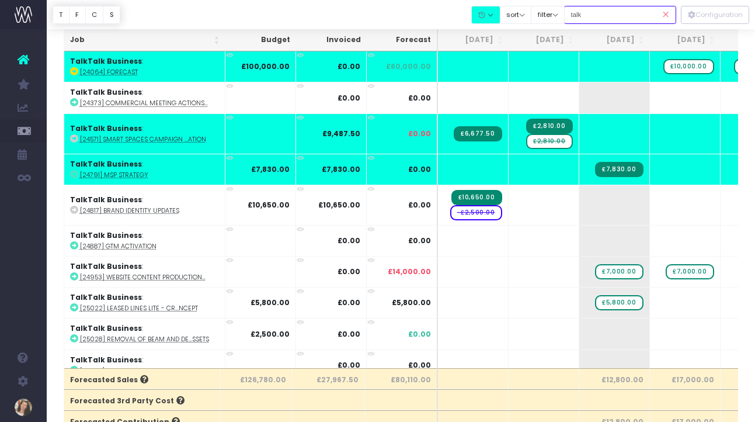
drag, startPoint x: 606, startPoint y: 16, endPoint x: 591, endPoint y: 16, distance: 15.2
click at [591, 16] on input "talk" at bounding box center [620, 15] width 112 height 18
type input "t"
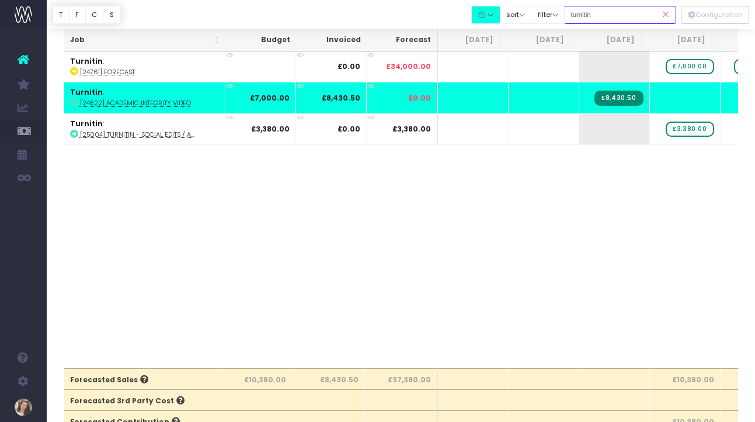
type input "turnitin"
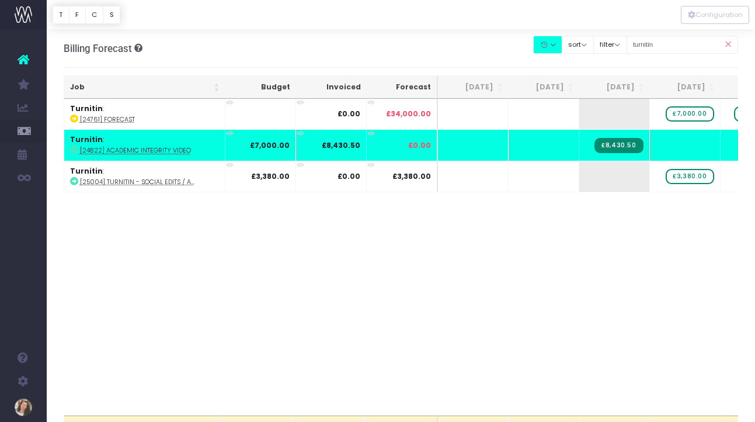
click at [729, 46] on icon at bounding box center [728, 45] width 20 height 24
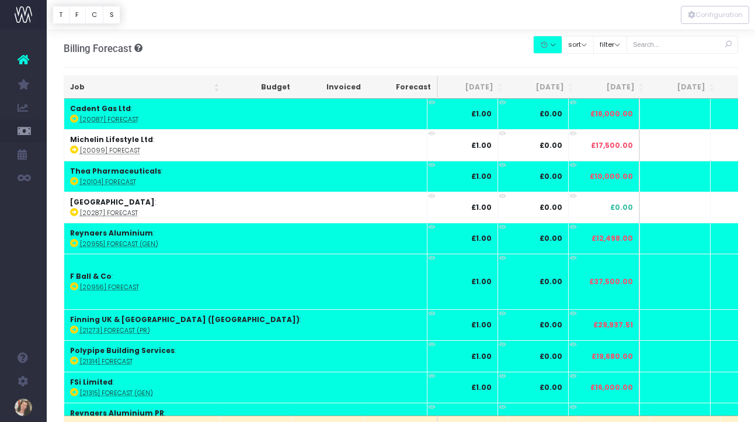
click at [727, 43] on icon at bounding box center [728, 45] width 20 height 24
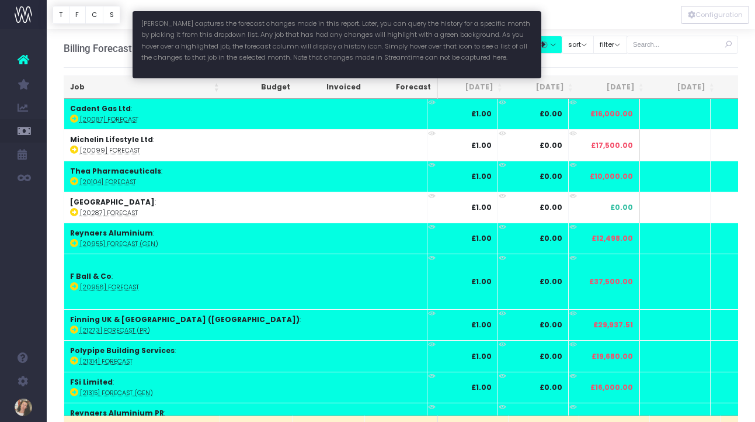
click at [563, 46] on button "button" at bounding box center [547, 45] width 29 height 18
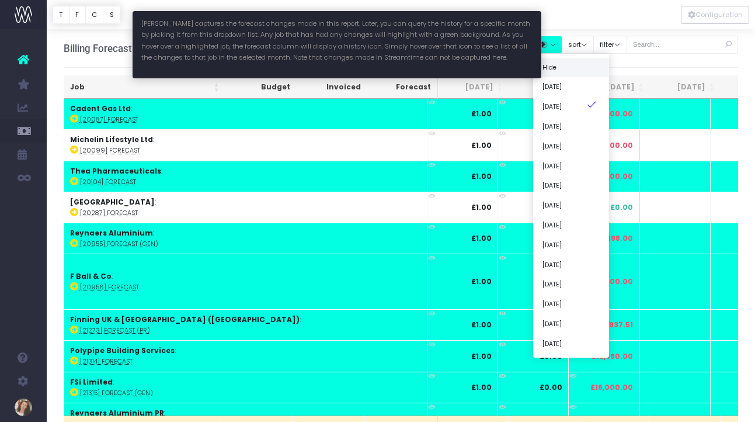
click at [567, 71] on link "Hide" at bounding box center [571, 67] width 76 height 20
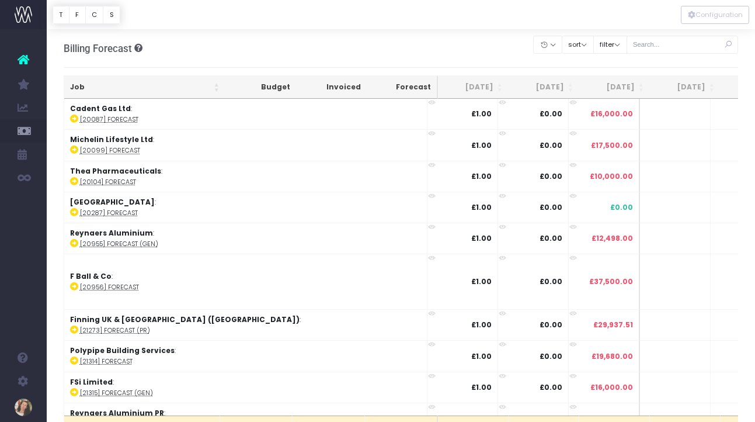
click at [554, 87] on th "[DATE]" at bounding box center [544, 87] width 71 height 23
click at [560, 87] on th "[DATE]" at bounding box center [544, 87] width 71 height 23
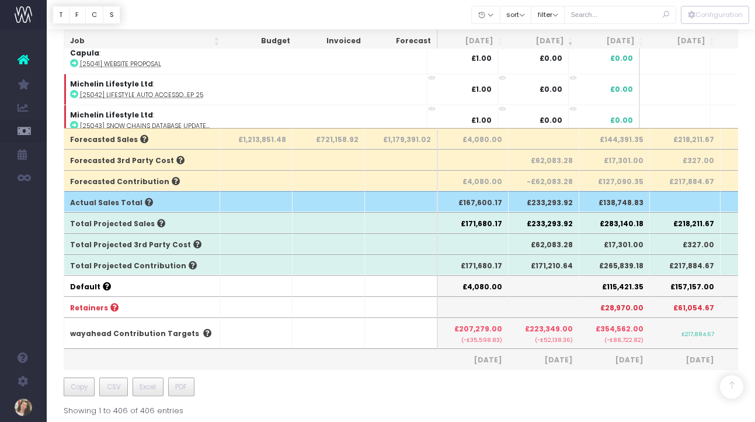
scroll to position [287, 0]
